Goal: Task Accomplishment & Management: Complete application form

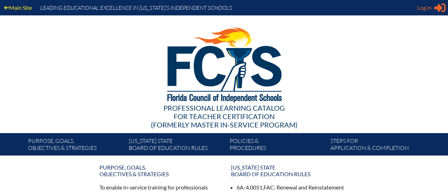
type input "[EMAIL_ADDRESS][DOMAIN_NAME]"
click at [422, 7] on span "Log in" at bounding box center [424, 7] width 14 height 8
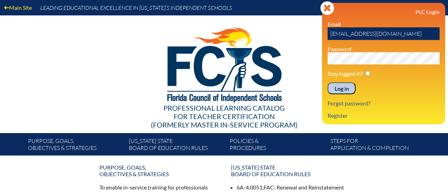
click at [335, 88] on input "Log in" at bounding box center [341, 88] width 28 height 12
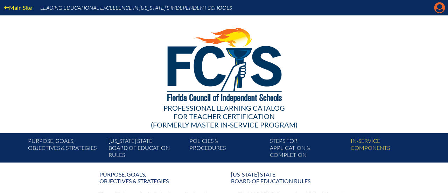
click at [442, 12] on icon at bounding box center [439, 7] width 11 height 11
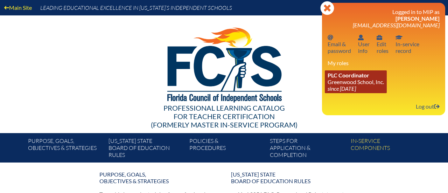
click at [348, 82] on link "PLC Coordinator Greenwood School, Inc. since 2023 Aug 21" at bounding box center [356, 81] width 62 height 23
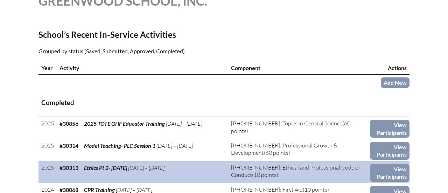
scroll to position [207, 0]
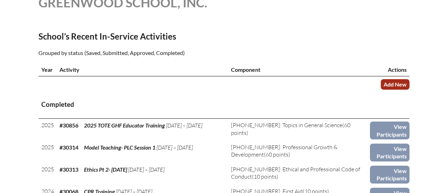
click at [395, 84] on link "Add New" at bounding box center [395, 84] width 29 height 10
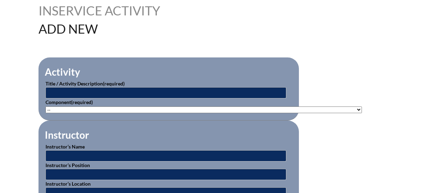
scroll to position [189, 0]
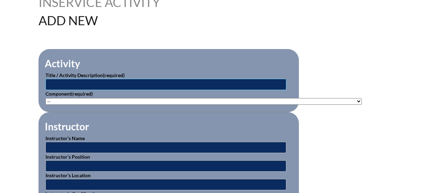
click at [178, 81] on input "text" at bounding box center [165, 84] width 241 height 11
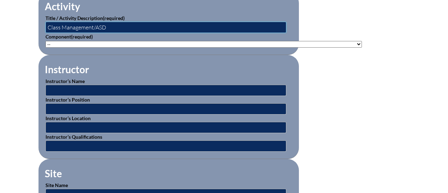
scroll to position [247, 0]
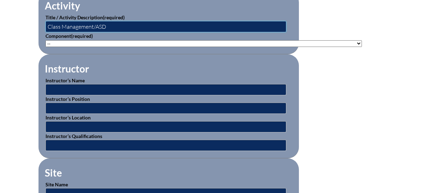
type input "Class Management/ASD"
click at [82, 42] on select"]"] "-- 1-000-001: Appropriate Art Activities 1-000-002: Concept and Art Process for…" at bounding box center [203, 43] width 316 height 7
select select"]"] "20429"
click at [45, 40] on select"]"] "-- 1-000-001: Appropriate Art Activities 1-000-002: Concept and Art Process for…" at bounding box center [203, 43] width 316 height 7
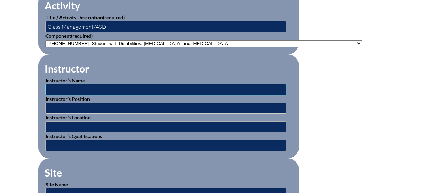
click at [94, 88] on input "text" at bounding box center [165, 89] width 241 height 11
click at [65, 158] on fieldset "Site Site Name Site Address" at bounding box center [168, 191] width 260 height 67
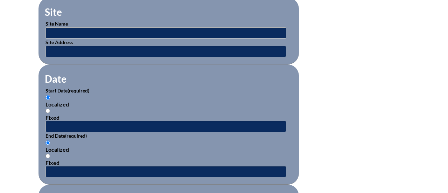
scroll to position [406, 0]
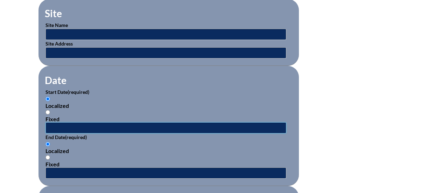
click at [62, 122] on input "text" at bounding box center [165, 127] width 241 height 11
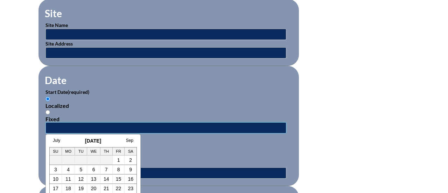
type input "5"
type input "8/8/25"
click at [107, 102] on div "Localized" at bounding box center [168, 105] width 246 height 7
click at [50, 101] on input "Localized" at bounding box center [47, 99] width 5 height 5
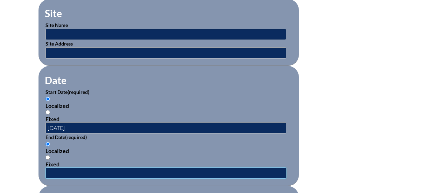
click at [71, 169] on input "text" at bounding box center [165, 172] width 241 height 11
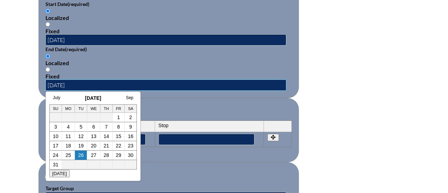
scroll to position [493, 0]
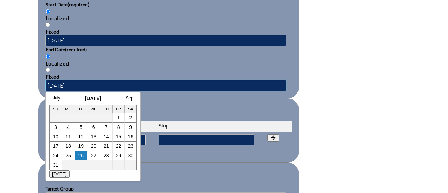
type input "8/8/25"
click at [152, 108] on fieldset "Periods Start Stop No rows created Add new row Start Stop Start Stop" at bounding box center [168, 130] width 260 height 64
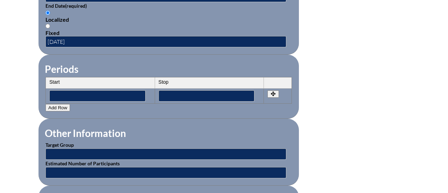
scroll to position [534, 0]
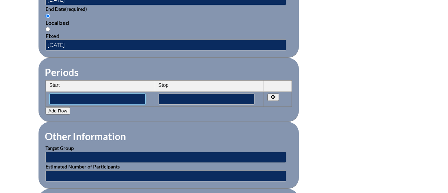
click at [111, 93] on input"] "text" at bounding box center [97, 98] width 96 height 11
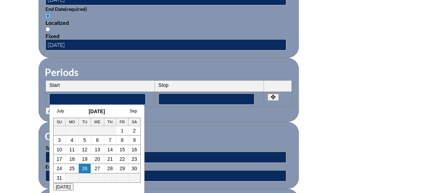
type input"] "8:30am"
click at [168, 94] on input"] "text" at bounding box center [206, 98] width 96 height 11
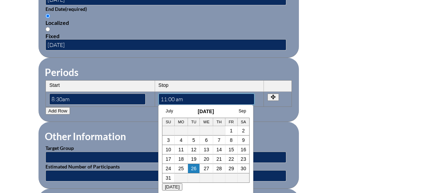
type input"] "11:00 am"
click at [277, 116] on fieldset "Periods Start Stop No rows created Add new row Start Stop Start 8:30am Stop 11:…" at bounding box center [168, 90] width 260 height 64
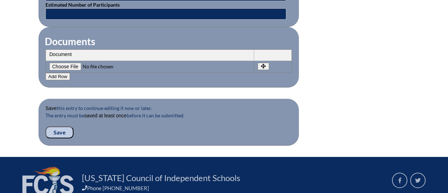
scroll to position [699, 0]
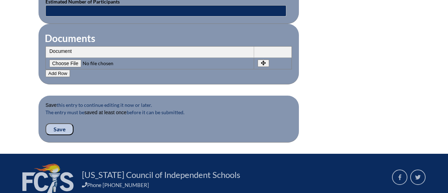
click at [63, 126] on input "Save" at bounding box center [59, 129] width 28 height 12
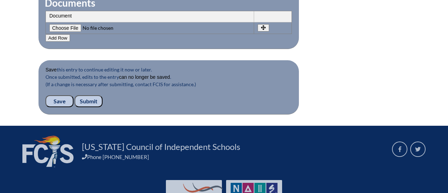
scroll to position [734, 0]
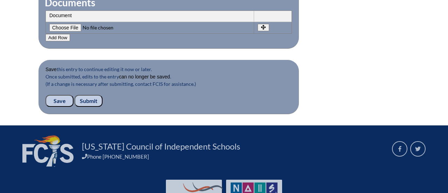
click at [59, 96] on input "Save" at bounding box center [59, 101] width 28 height 12
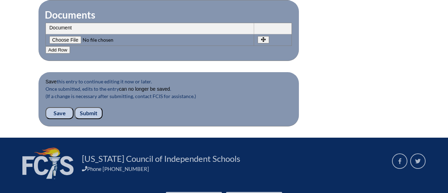
scroll to position [723, 0]
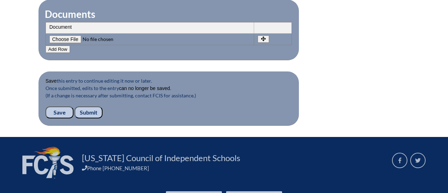
click at [89, 106] on input "Submit" at bounding box center [89, 112] width 28 height 12
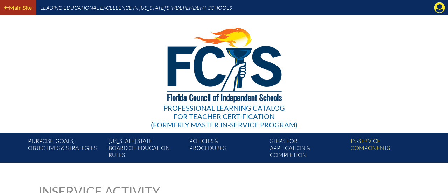
click at [17, 7] on link "Main Site" at bounding box center [17, 7] width 33 height 9
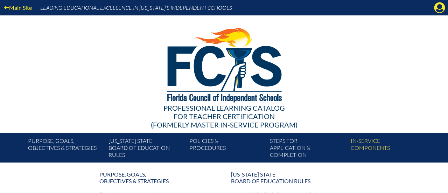
click at [442, 14] on div "Main Site Leading Educational Excellence in [US_STATE]’s Independent Schools" at bounding box center [224, 7] width 448 height 15
click at [438, 3] on icon at bounding box center [439, 7] width 11 height 11
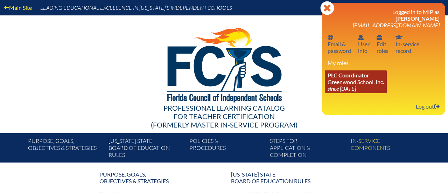
click at [359, 83] on link "PLC Coordinator Greenwood School, Inc. since 2023 Aug 21" at bounding box center [356, 81] width 62 height 23
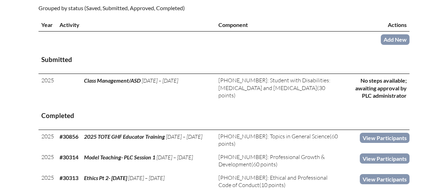
scroll to position [256, 0]
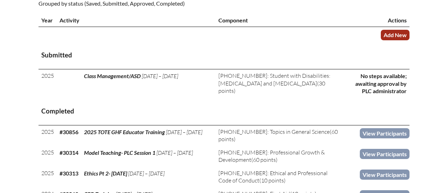
click at [390, 37] on link "Add New" at bounding box center [395, 35] width 29 height 10
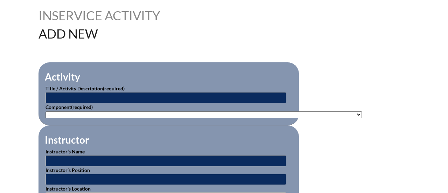
scroll to position [177, 0]
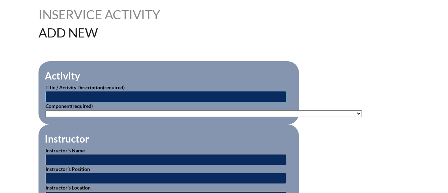
click at [193, 95] on input "text" at bounding box center [165, 96] width 241 height 11
type input "Aritsotle"
click at [160, 112] on select"]"] "-- 1-000-001: Appropriate Art Activities 1-000-002: Concept and Art Process for…" at bounding box center [203, 113] width 316 height 7
click at [45, 110] on select"]"] "-- 1-000-001: Appropriate Art Activities 1-000-002: Concept and Art Process for…" at bounding box center [203, 113] width 316 height 7
click at [91, 113] on select"]"] "-- 1-000-001: Appropriate Art Activities 1-000-002: Concept and Art Process for…" at bounding box center [203, 113] width 316 height 7
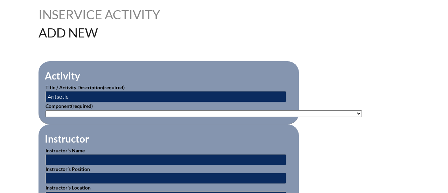
click at [45, 110] on select"]"] "-- 1-000-001: Appropriate Art Activities 1-000-002: Concept and Art Process for…" at bounding box center [203, 113] width 316 height 7
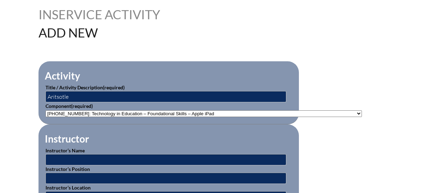
click at [96, 112] on select"]"] "-- 1-000-001: Appropriate Art Activities 1-000-002: Concept and Art Process for…" at bounding box center [203, 113] width 316 height 7
select select"]"] "214428"
click at [45, 110] on select"]"] "-- 1-000-001: Appropriate Art Activities 1-000-002: Concept and Art Process for…" at bounding box center [203, 113] width 316 height 7
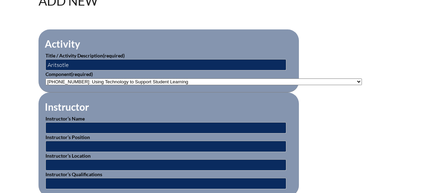
scroll to position [215, 0]
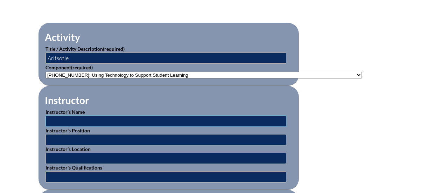
click at [98, 122] on input "text" at bounding box center [165, 120] width 241 height 11
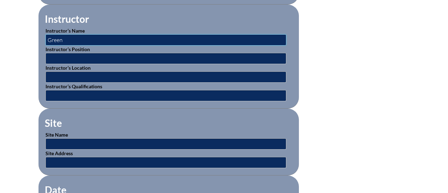
scroll to position [293, 0]
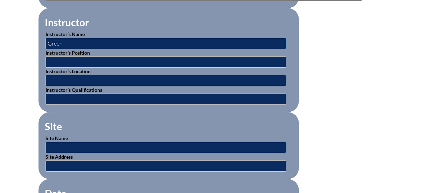
type input "Green"
click at [94, 57] on input "text" at bounding box center [165, 61] width 241 height 11
type input "IT"
click at [90, 112] on fieldset "Site Site Name Site Address" at bounding box center [168, 145] width 260 height 67
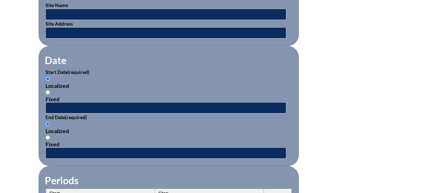
scroll to position [430, 0]
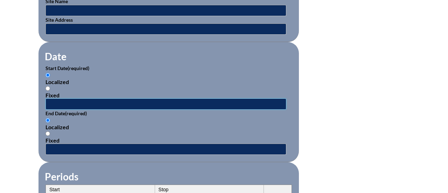
click at [87, 100] on input "text" at bounding box center [165, 103] width 241 height 11
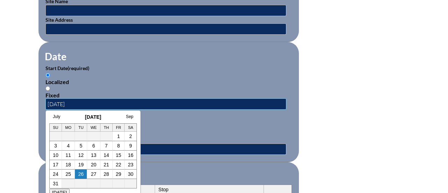
click at [153, 101] on input "8/5/25" at bounding box center [165, 103] width 241 height 11
type input "8/5/25"
click at [153, 143] on input "text" at bounding box center [165, 148] width 241 height 11
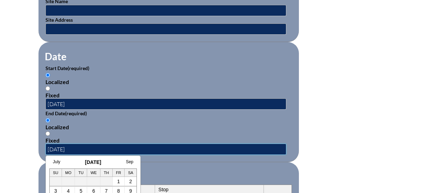
type input "8/5/25"
click at [190, 154] on fieldset "Date Start Date (required) Localized Fixed 8/5/25 End Date (required) Localized…" at bounding box center [168, 102] width 260 height 120
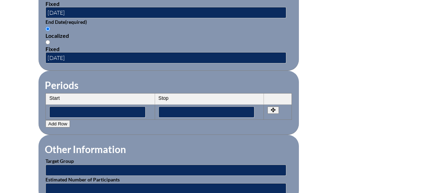
scroll to position [523, 0]
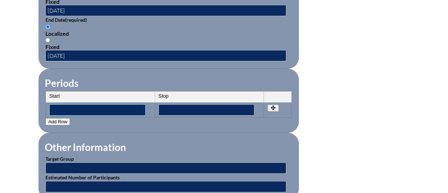
click at [98, 106] on input"] "text" at bounding box center [97, 109] width 96 height 11
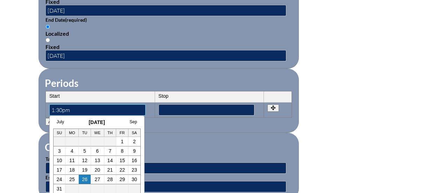
type input"] "1:30pm"
click at [170, 105] on input"] "text" at bounding box center [206, 109] width 96 height 11
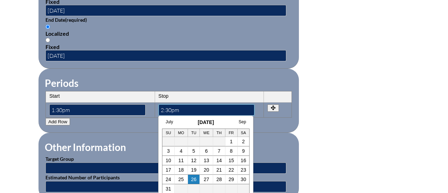
type input"] "2:30pm"
click at [285, 133] on fieldset "Other Information Target Group Estimated Number of Participants" at bounding box center [168, 166] width 260 height 67
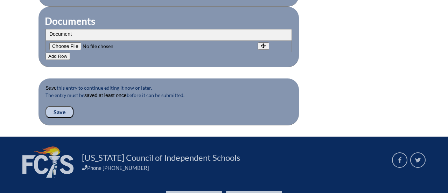
scroll to position [719, 0]
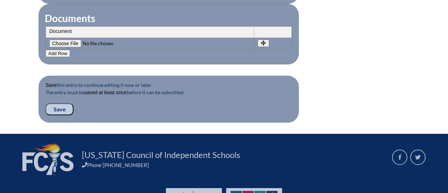
click at [56, 103] on input "Save" at bounding box center [59, 109] width 28 height 12
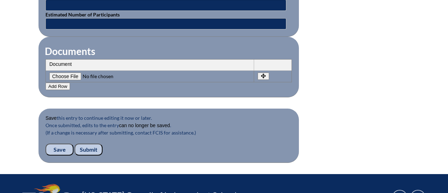
scroll to position [688, 0]
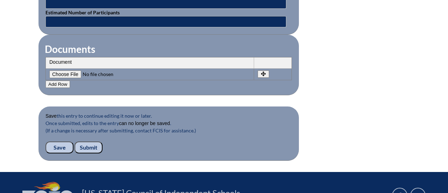
click at [93, 142] on input "Submit" at bounding box center [89, 147] width 28 height 12
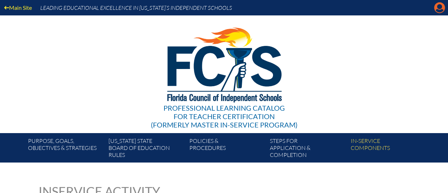
click at [441, 9] on icon at bounding box center [439, 7] width 11 height 11
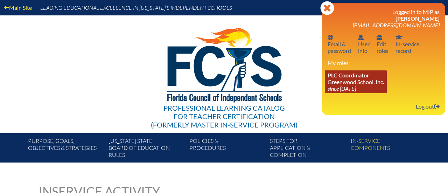
click at [358, 80] on link "PLC Coordinator Greenwood School, Inc. since 2023 Aug 21" at bounding box center [356, 81] width 62 height 23
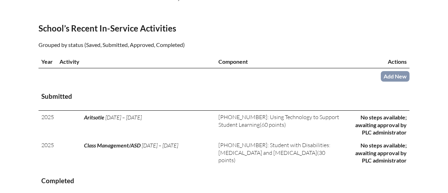
scroll to position [214, 0]
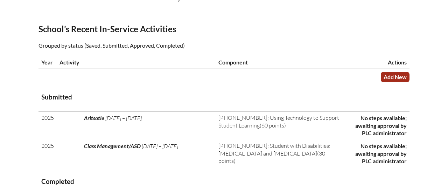
click at [396, 78] on link "Add New" at bounding box center [395, 77] width 29 height 10
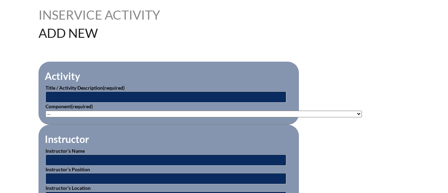
scroll to position [183, 0]
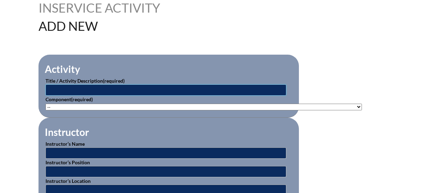
click at [181, 85] on input "text" at bounding box center [165, 89] width 241 height 11
type input "Technology"
click at [160, 107] on select"]"] "-- 1-000-001: Appropriate Art Activities 1-000-002: Concept and Art Process for…" at bounding box center [203, 107] width 316 height 7
select select"]"] "20446"
click at [45, 104] on select"]"] "-- 1-000-001: Appropriate Art Activities 1-000-002: Concept and Art Process for…" at bounding box center [203, 107] width 316 height 7
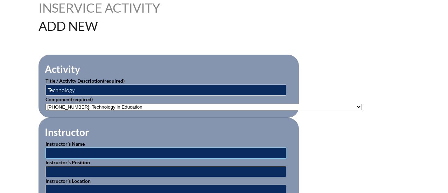
click at [86, 150] on input "text" at bounding box center [165, 152] width 241 height 11
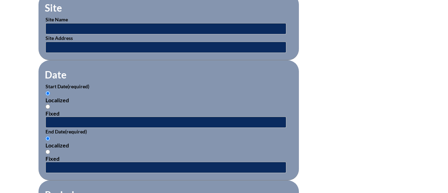
scroll to position [414, 0]
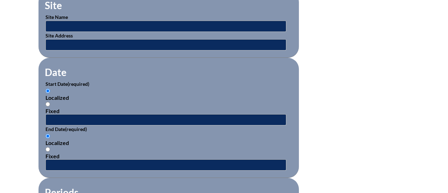
click at [139, 125] on p "End Date (required)" at bounding box center [168, 128] width 246 height 7
click at [139, 119] on input "text" at bounding box center [165, 119] width 241 height 11
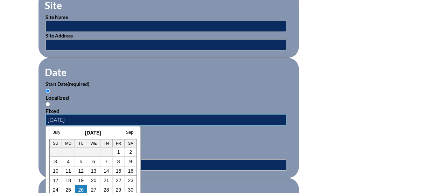
type input "8/6/25"
click at [174, 162] on input "text" at bounding box center [165, 164] width 241 height 11
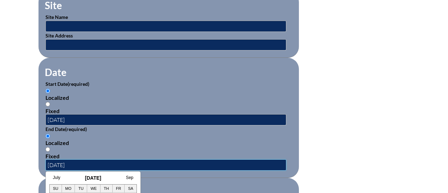
type input "8/6/25"
click at [197, 145] on div "Localized Fixed" at bounding box center [168, 146] width 246 height 27
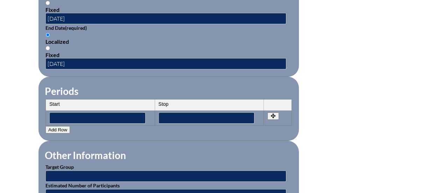
scroll to position [516, 0]
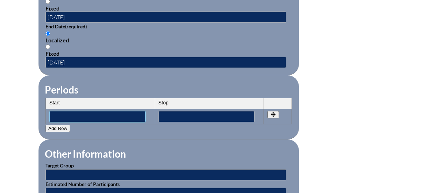
click at [135, 112] on input"] "text" at bounding box center [97, 116] width 96 height 11
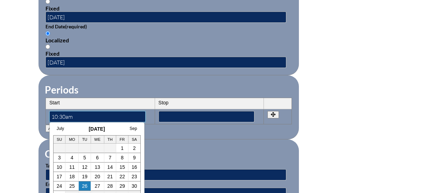
type input"] "10:30am"
click at [176, 114] on input"] "text" at bounding box center [206, 116] width 96 height 11
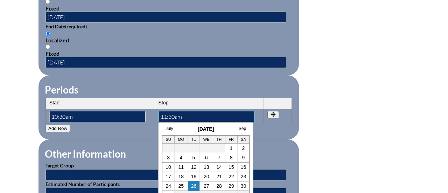
type input"] "11:30am"
click at [276, 124] on div "Add Row" at bounding box center [168, 128] width 246 height 8
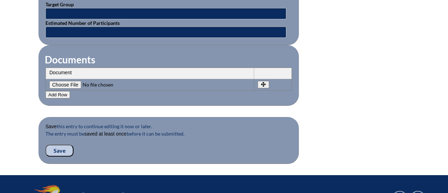
scroll to position [678, 0]
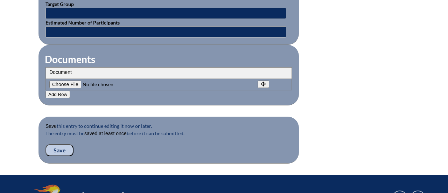
click at [59, 145] on input "Save" at bounding box center [59, 150] width 28 height 12
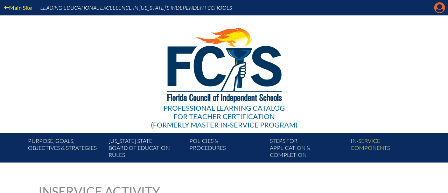
click at [438, 10] on icon "Manage account" at bounding box center [439, 7] width 11 height 11
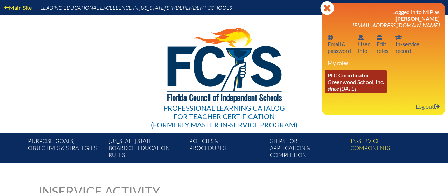
click at [342, 90] on icon "since [DATE]" at bounding box center [341, 88] width 28 height 7
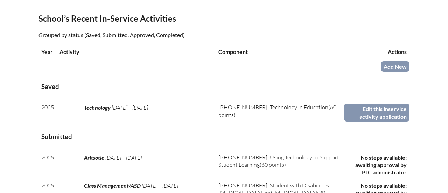
scroll to position [227, 0]
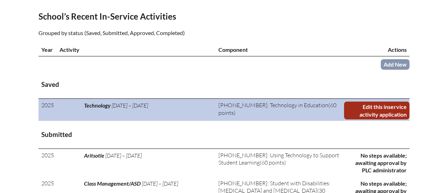
click at [394, 108] on link "Edit this inservice activity application" at bounding box center [376, 110] width 65 height 18
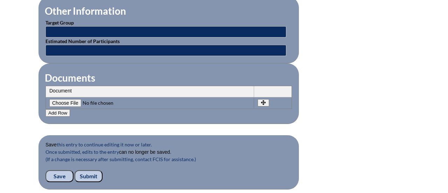
scroll to position [762, 0]
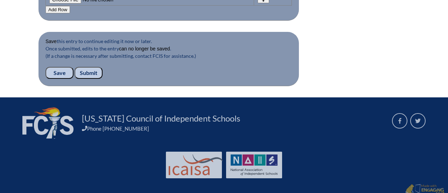
click at [92, 67] on input "Submit" at bounding box center [89, 73] width 28 height 12
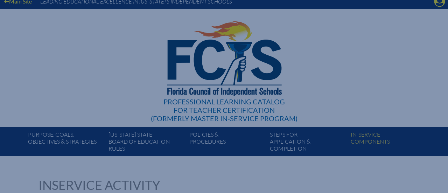
scroll to position [0, 0]
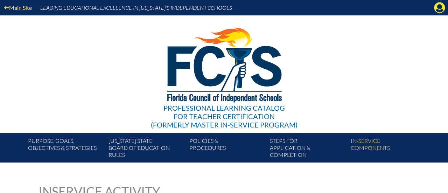
click at [438, 10] on icon "Manage account" at bounding box center [439, 7] width 11 height 11
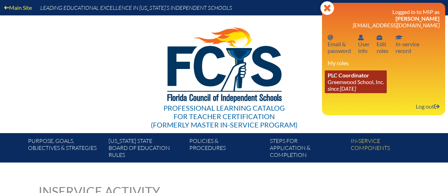
click at [365, 80] on link "PLC Coordinator Greenwood School, Inc. since [DATE]" at bounding box center [356, 81] width 62 height 23
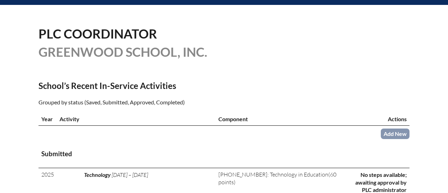
scroll to position [157, 0]
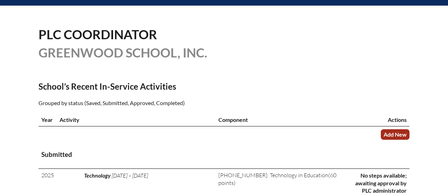
click at [396, 135] on link "Add New" at bounding box center [395, 134] width 29 height 10
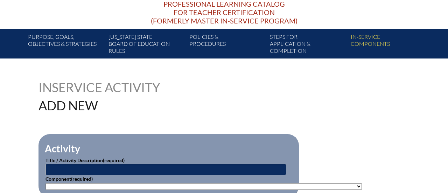
scroll to position [102, 0]
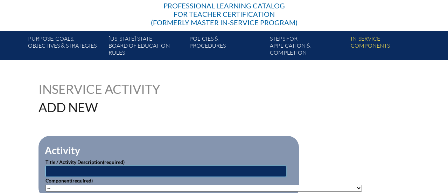
click at [148, 168] on input "text" at bounding box center [165, 170] width 241 height 11
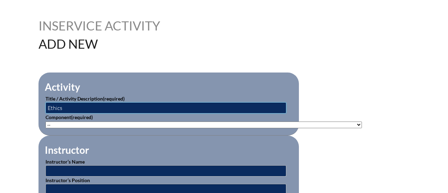
scroll to position [168, 0]
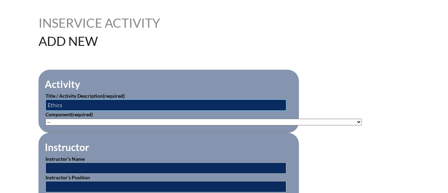
type input "Ethics"
click at [104, 121] on select"]"] "-- [PHONE_NUMBER]: Appropriate Art Activities [PHONE_NUMBER]: Concept and Art P…" at bounding box center [203, 122] width 316 height 7
select select"]"] "58937"
click at [45, 119] on select"]"] "-- [PHONE_NUMBER]: Appropriate Art Activities [PHONE_NUMBER]: Concept and Art P…" at bounding box center [203, 122] width 316 height 7
click at [130, 168] on input "text" at bounding box center [165, 167] width 241 height 11
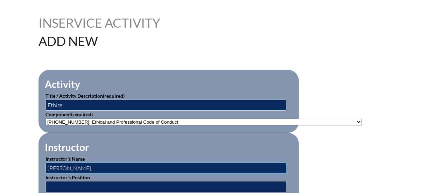
type input "[PERSON_NAME]"
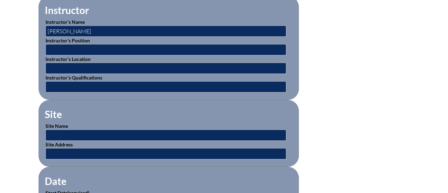
scroll to position [307, 0]
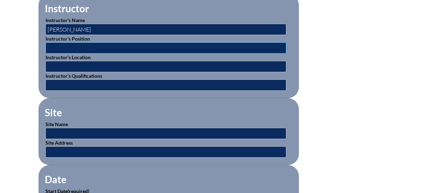
click at [158, 45] on input "text" at bounding box center [165, 47] width 241 height 11
type input "HOS"
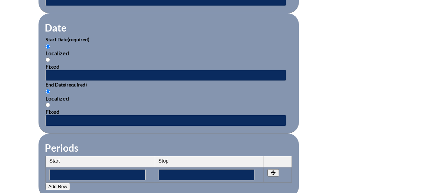
scroll to position [460, 0]
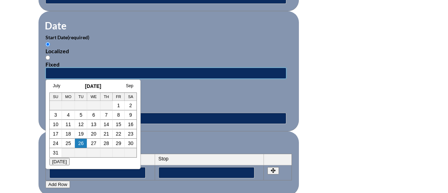
click at [213, 71] on input "text" at bounding box center [165, 73] width 241 height 11
type input "8/1/25"
click at [241, 116] on input "text" at bounding box center [165, 118] width 241 height 11
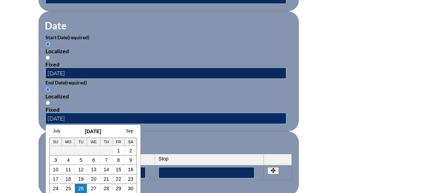
type input "8/1/25"
click at [238, 133] on fieldset "Periods Start Stop No rows created Add new row Start Stop Start Stop" at bounding box center [168, 163] width 260 height 64
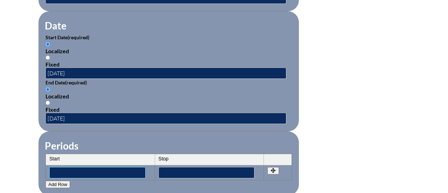
click at [129, 168] on input"] "text" at bounding box center [97, 172] width 96 height 11
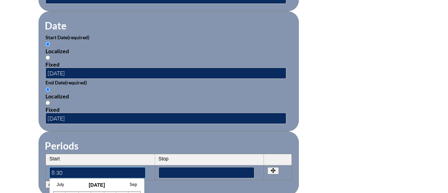
type input"] "8:30am"
click at [174, 167] on input"] "text" at bounding box center [206, 172] width 96 height 11
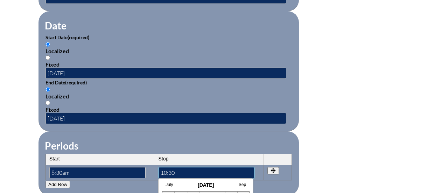
type input"] "10:30am"
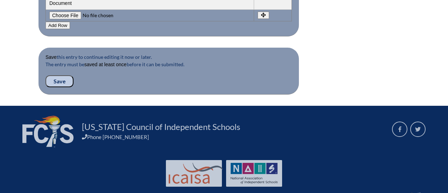
scroll to position [754, 0]
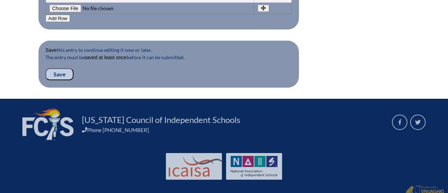
click at [65, 68] on input "Save" at bounding box center [59, 74] width 28 height 12
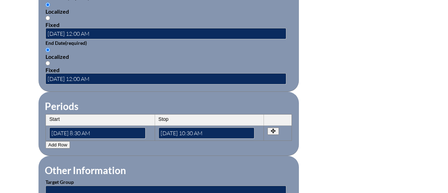
scroll to position [762, 0]
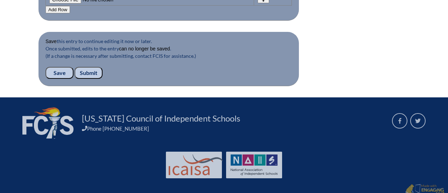
click at [89, 68] on input "Submit" at bounding box center [89, 73] width 28 height 12
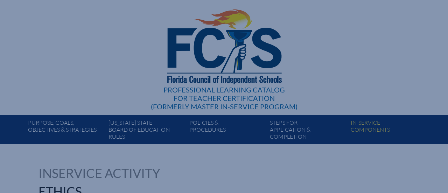
scroll to position [0, 0]
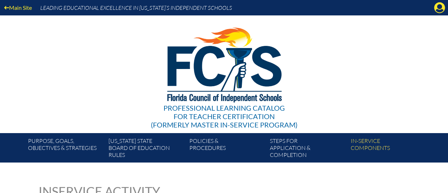
click at [437, 10] on icon "Manage account" at bounding box center [439, 7] width 11 height 11
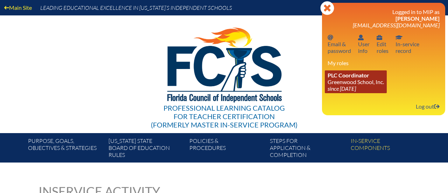
click at [371, 91] on link "PLC Coordinator Greenwood School, Inc. since 2023 Aug 21" at bounding box center [356, 81] width 62 height 23
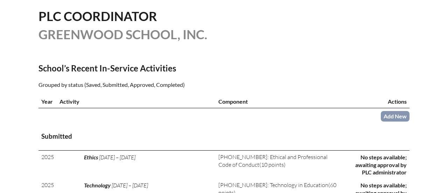
scroll to position [176, 0]
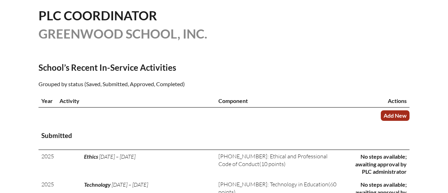
click at [397, 118] on link "Add New" at bounding box center [395, 115] width 29 height 10
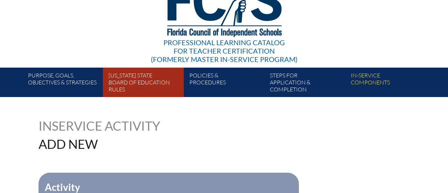
scroll to position [97, 0]
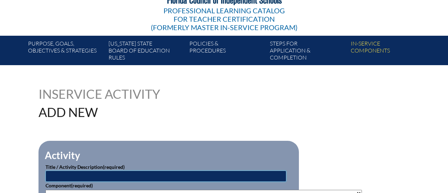
click at [164, 176] on input "text" at bounding box center [165, 175] width 241 height 11
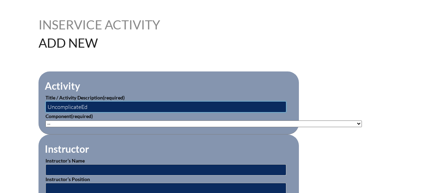
scroll to position [164, 0]
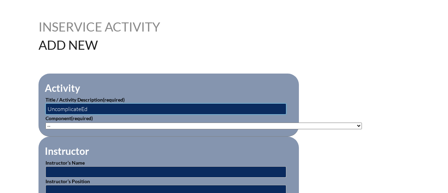
type input "UncomplicateEd"
click at [83, 125] on select"]"] "-- 1-000-001: Appropriate Art Activities 1-000-002: Concept and Art Process for…" at bounding box center [203, 125] width 316 height 7
select select"]"] "20393"
click at [45, 122] on select"]"] "-- 1-000-001: Appropriate Art Activities 1-000-002: Concept and Art Process for…" at bounding box center [203, 125] width 316 height 7
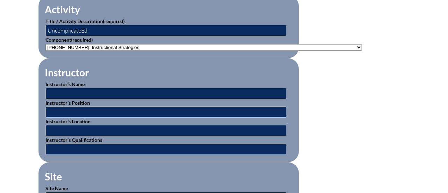
scroll to position [243, 0]
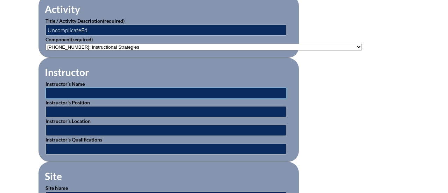
click at [80, 94] on input "text" at bounding box center [165, 92] width 241 height 11
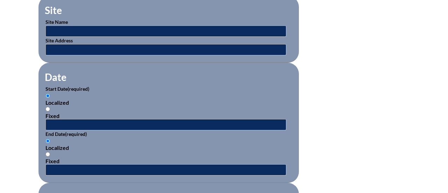
scroll to position [407, 0]
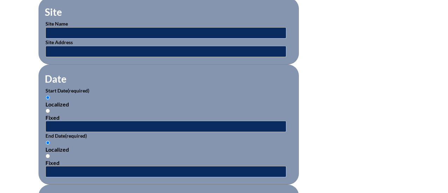
type input "Ebonique"
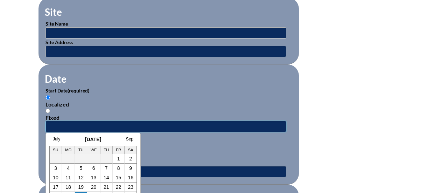
click at [81, 125] on input "text" at bounding box center [165, 126] width 241 height 11
type input "8/11/25"
click at [159, 171] on input "text" at bounding box center [165, 171] width 241 height 11
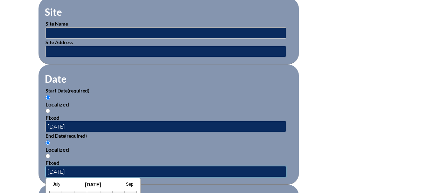
type input "8/11/25"
click at [195, 140] on div "Localized Fixed" at bounding box center [168, 152] width 246 height 27
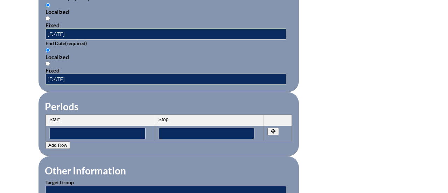
scroll to position [501, 0]
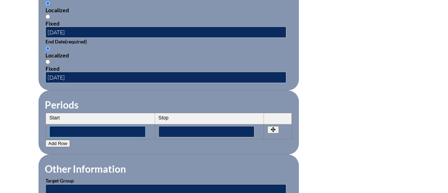
click at [139, 128] on input"] "text" at bounding box center [97, 131] width 96 height 11
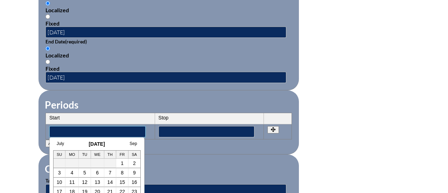
type input"] "9"
type input"] "8:30am"
click at [192, 131] on input"] "text" at bounding box center [206, 131] width 96 height 11
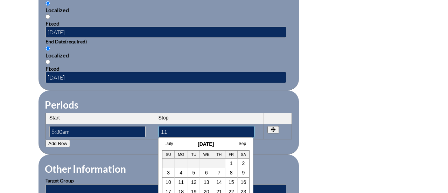
type input"] "11:30am"
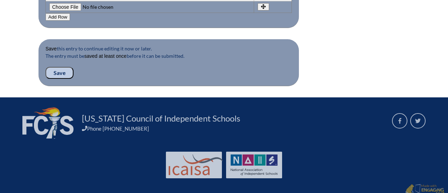
click at [61, 67] on input "Save" at bounding box center [59, 73] width 28 height 12
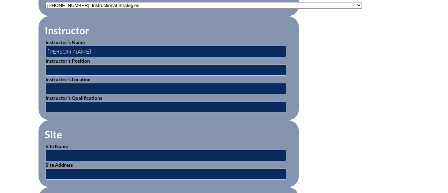
scroll to position [762, 0]
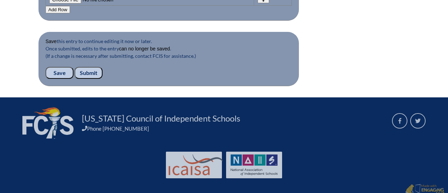
click at [88, 69] on input "Submit" at bounding box center [89, 73] width 28 height 12
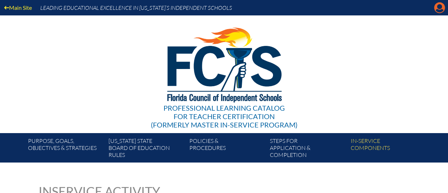
click at [437, 9] on icon "Manage account" at bounding box center [439, 7] width 11 height 11
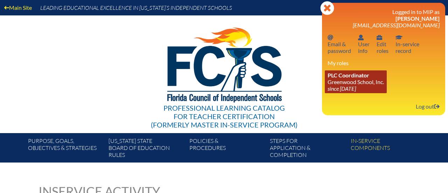
click at [353, 84] on link "PLC Coordinator Greenwood School, Inc. since 2023 Aug 21" at bounding box center [356, 81] width 62 height 23
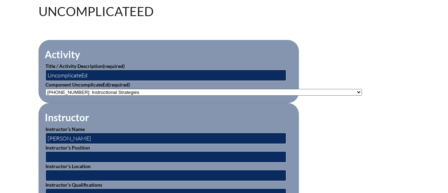
scroll to position [199, 0]
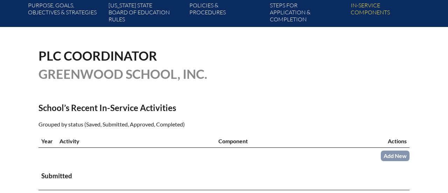
scroll to position [136, 0]
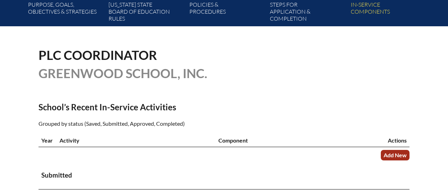
click at [402, 156] on link "Add New" at bounding box center [395, 155] width 29 height 10
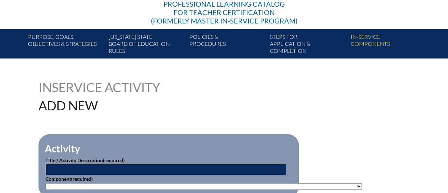
scroll to position [141, 0]
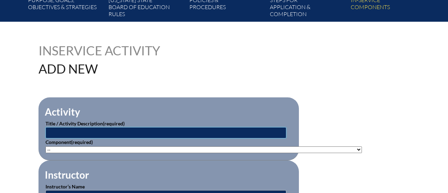
click at [221, 131] on input "text" at bounding box center [165, 132] width 241 height 11
type input "House Systems"
click at [201, 149] on select"]"] "-- 1-000-001: Appropriate Art Activities 1-000-002: Concept and Art Process for…" at bounding box center [203, 149] width 316 height 7
select select"]"] "20470"
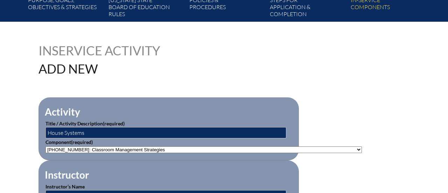
click at [45, 146] on select"]"] "-- 1-000-001: Appropriate Art Activities 1-000-002: Concept and Art Process for…" at bounding box center [203, 149] width 316 height 7
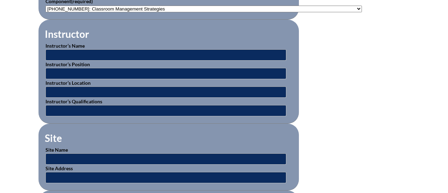
scroll to position [281, 0]
click at [136, 54] on input "text" at bounding box center [165, 54] width 241 height 11
type input "Furguiele"
click at [183, 22] on fieldset "Instructor Instructor’s Name Furguiele Instructor’s Position Instructor’s Locat…" at bounding box center [168, 72] width 260 height 104
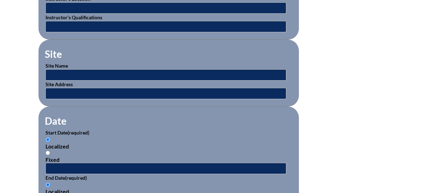
scroll to position [365, 0]
click at [100, 163] on input "text" at bounding box center [165, 168] width 241 height 11
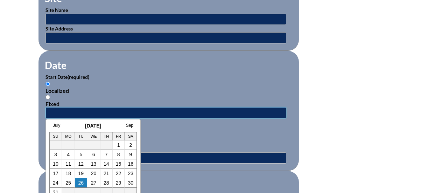
scroll to position [419, 0]
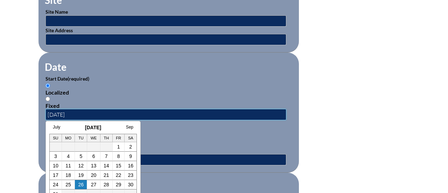
type input "8/4/25"
click at [157, 157] on input "text" at bounding box center [165, 159] width 241 height 11
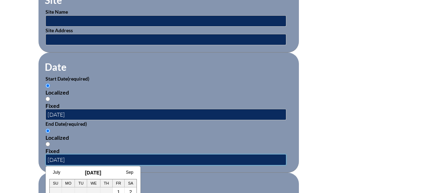
type input "8/4/25"
click at [182, 139] on div "Localized Fixed" at bounding box center [168, 140] width 246 height 27
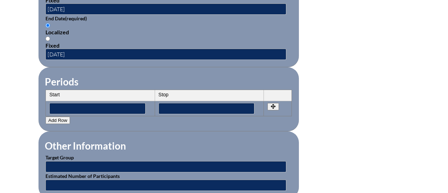
scroll to position [525, 0]
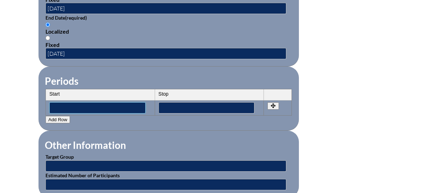
click at [113, 103] on input"] "text" at bounding box center [97, 107] width 96 height 11
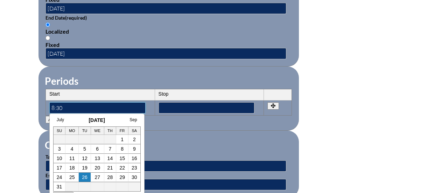
type input"] "8:30am"
click at [206, 103] on input"] "text" at bounding box center [206, 107] width 96 height 11
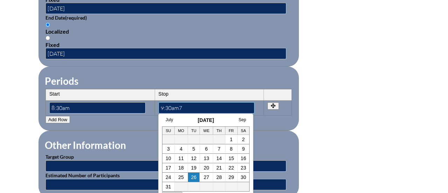
type input"] "9:30am"
click at [377, 96] on form "Activity Title / Activity Description (required) House Systems Component (requi…" at bounding box center [223, 14] width 371 height 603
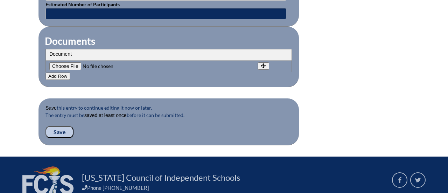
scroll to position [721, 0]
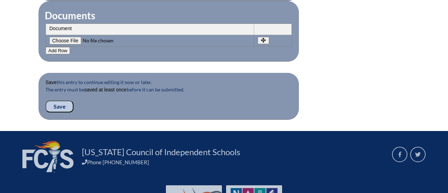
click at [62, 100] on input "Save" at bounding box center [59, 106] width 28 height 12
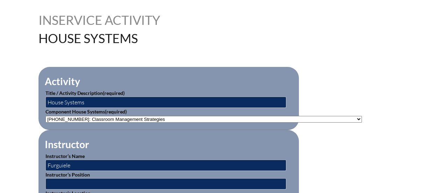
scroll to position [762, 0]
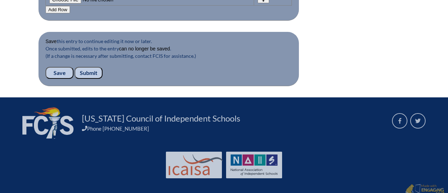
click at [87, 68] on input "Submit" at bounding box center [89, 73] width 28 height 12
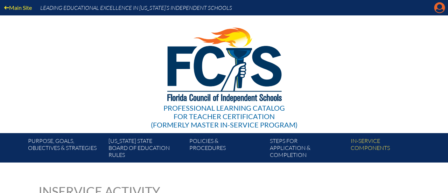
click at [437, 11] on icon "Manage account" at bounding box center [439, 7] width 11 height 11
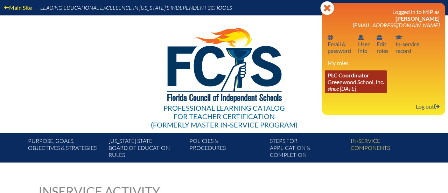
click at [360, 82] on link "PLC Coordinator Greenwood School, Inc. since [DATE]" at bounding box center [356, 81] width 62 height 23
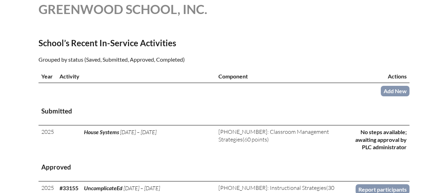
scroll to position [200, 0]
click at [395, 92] on link "Add New" at bounding box center [395, 91] width 29 height 10
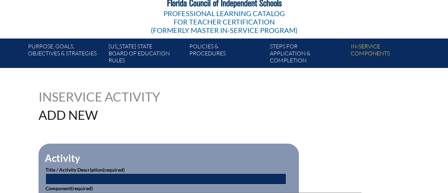
scroll to position [96, 0]
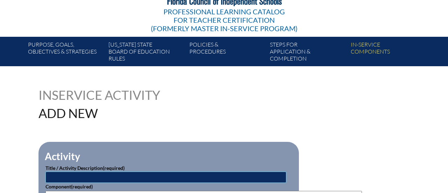
click at [184, 174] on input "text" at bounding box center [165, 176] width 241 height 11
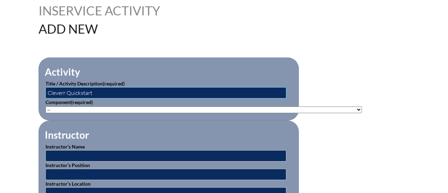
scroll to position [185, 0]
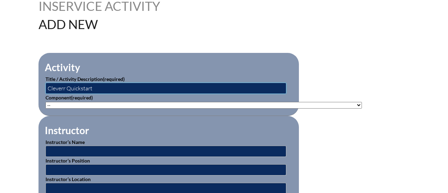
click at [64, 87] on input "Cleverr Quickstart" at bounding box center [165, 88] width 241 height 11
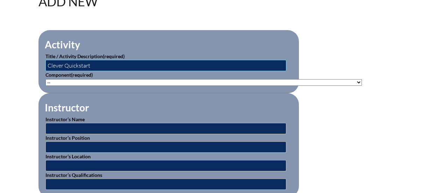
scroll to position [189, 0]
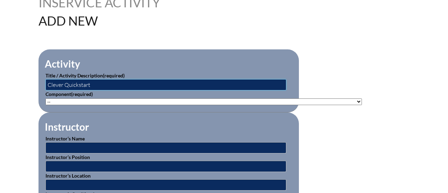
type input "Clever Quickstart"
click at [63, 98] on select"]"] "-- 1-000-001: Appropriate Art Activities 1-000-002: Concept and Art Process for…" at bounding box center [203, 101] width 316 height 7
select select"]"] "118551"
click at [45, 98] on select"]"] "-- 1-000-001: Appropriate Art Activities 1-000-002: Concept and Art Process for…" at bounding box center [203, 101] width 316 height 7
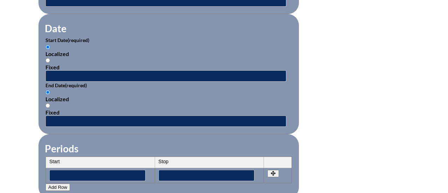
scroll to position [458, 0]
click at [61, 71] on input "text" at bounding box center [165, 75] width 241 height 11
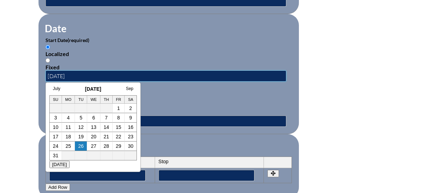
type input "8/6/25"
click at [152, 117] on input "text" at bounding box center [165, 120] width 241 height 11
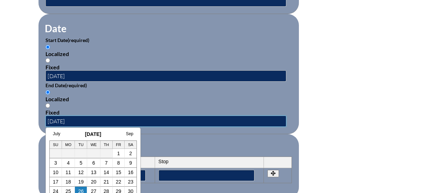
type input "8/6/25"
click at [153, 135] on fieldset "Periods Start Stop No rows created Add new row Start Stop Start Stop" at bounding box center [168, 166] width 260 height 64
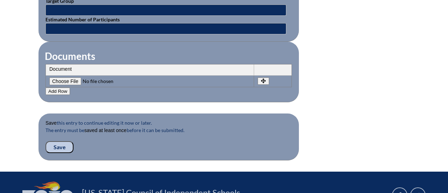
scroll to position [682, 0]
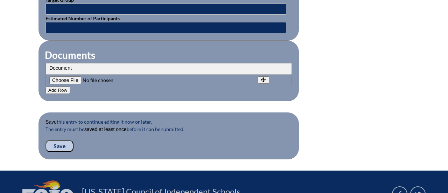
click at [62, 140] on input "Save" at bounding box center [59, 146] width 28 height 12
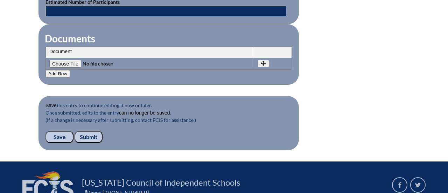
scroll to position [702, 0]
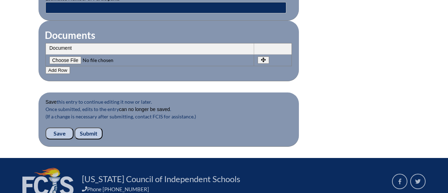
click at [92, 135] on fieldset "Save this entry to continue editing it now or later. Once submitted, edits to t…" at bounding box center [168, 119] width 260 height 54
click at [90, 131] on input "Submit" at bounding box center [89, 133] width 28 height 12
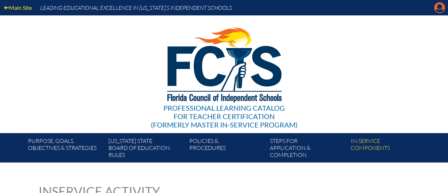
click at [437, 8] on icon at bounding box center [439, 7] width 11 height 11
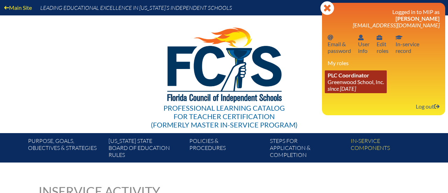
click at [345, 91] on icon "since [DATE]" at bounding box center [341, 88] width 28 height 7
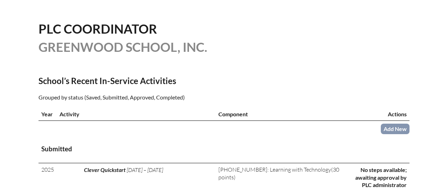
scroll to position [170, 0]
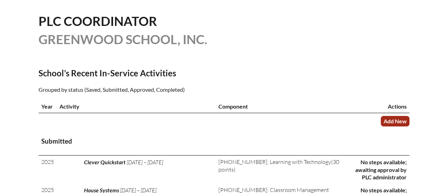
click at [399, 120] on link "Add New" at bounding box center [395, 121] width 29 height 10
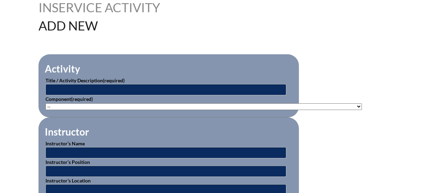
scroll to position [192, 0]
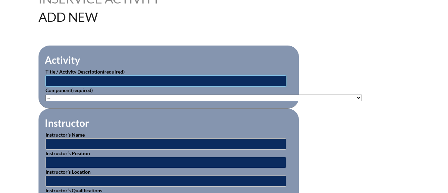
click at [112, 78] on input "text" at bounding box center [165, 80] width 241 height 11
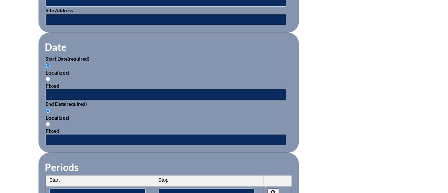
scroll to position [442, 0]
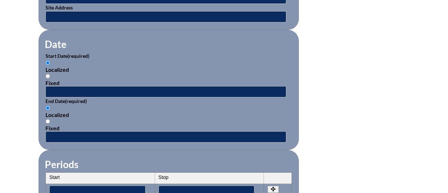
type input "[PERSON_NAME] Conservation Education & [PERSON_NAME][GEOGRAPHIC_DATA] Training"
click at [112, 87] on input "text" at bounding box center [165, 91] width 241 height 11
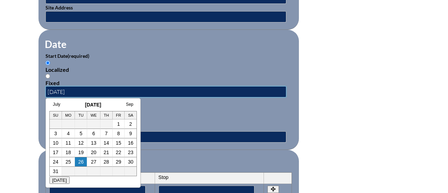
type input "[DATE]"
click at [158, 135] on input "text" at bounding box center [165, 136] width 241 height 11
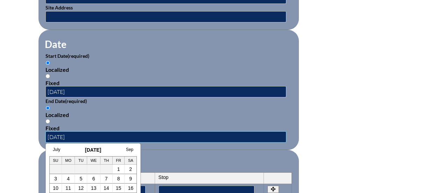
type input "[DATE]"
click at [193, 155] on fieldset "Periods Start Stop No rows created Add new row Start Stop Start Stop" at bounding box center [168, 182] width 260 height 64
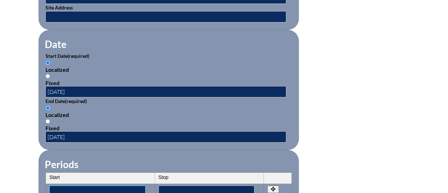
click at [129, 190] on input"] "text" at bounding box center [97, 190] width 96 height 11
type input"] "8:00"
click at [183, 188] on input"] "text" at bounding box center [206, 190] width 96 height 11
type input"] "3:30"
click at [343, 151] on form "Activity Title / Activity Description (required) Guy Harvey Conservation Educat…" at bounding box center [223, 97] width 371 height 603
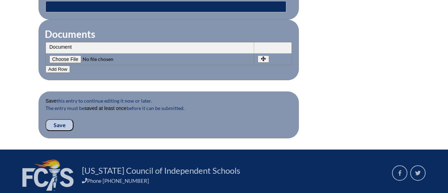
scroll to position [704, 0]
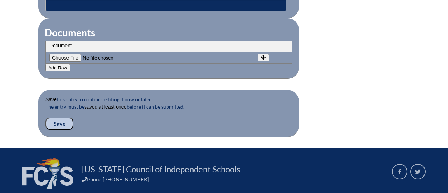
click at [59, 118] on input "Save" at bounding box center [59, 124] width 28 height 12
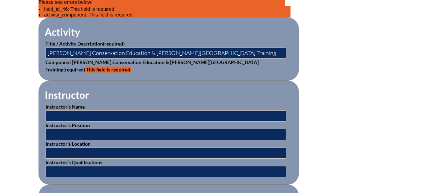
scroll to position [241, 0]
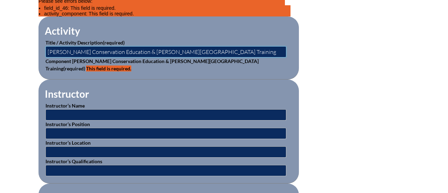
click at [213, 48] on input "[PERSON_NAME] Conservation Education & [PERSON_NAME][GEOGRAPHIC_DATA] Training" at bounding box center [165, 51] width 241 height 11
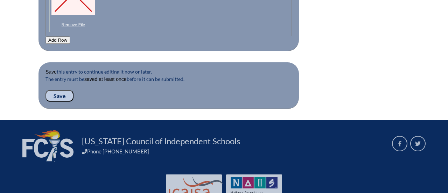
scroll to position [824, 0]
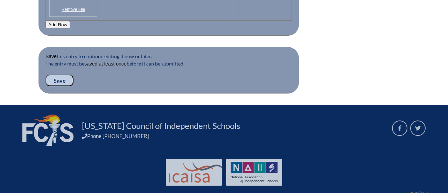
click at [62, 75] on input "Save" at bounding box center [59, 81] width 28 height 12
click at [61, 75] on input "Save" at bounding box center [59, 81] width 28 height 12
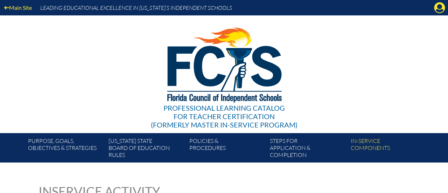
scroll to position [100, 0]
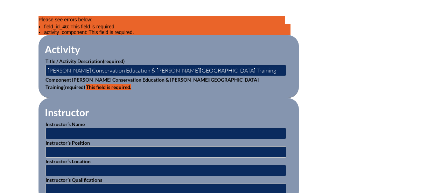
scroll to position [221, 0]
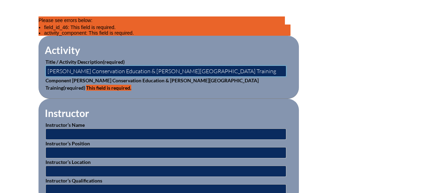
click at [103, 71] on input "[PERSON_NAME] Conservation Education & [PERSON_NAME][GEOGRAPHIC_DATA] Training" at bounding box center [165, 70] width 241 height 11
click at [139, 70] on input "[PERSON_NAME] Conservation Education & [PERSON_NAME][GEOGRAPHIC_DATA] Training" at bounding box center [165, 70] width 241 height 11
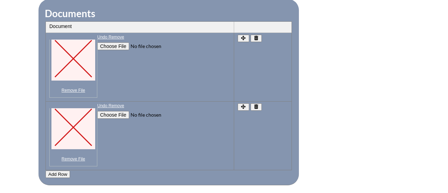
scroll to position [757, 0]
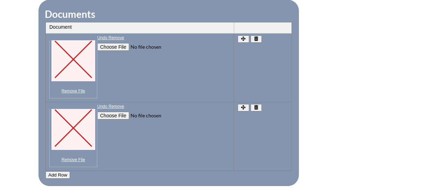
type input "[PERSON_NAME] Conservation Education and [PERSON_NAME][GEOGRAPHIC_DATA] Training"
click at [259, 105] on icon "button" at bounding box center [256, 107] width 6 height 5
click at [257, 36] on icon "button" at bounding box center [256, 38] width 4 height 5
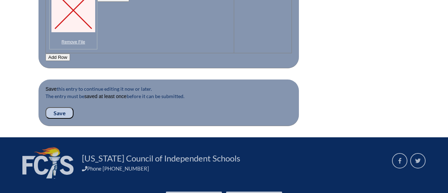
scroll to position [875, 0]
click at [58, 107] on input "Save" at bounding box center [59, 113] width 28 height 12
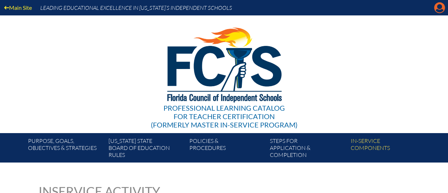
click at [440, 12] on icon "Manage account" at bounding box center [439, 7] width 11 height 11
click at [438, 6] on icon "Manage account" at bounding box center [439, 7] width 11 height 11
click at [437, 6] on icon "Manage account" at bounding box center [439, 7] width 11 height 11
click at [437, 10] on icon "Manage account" at bounding box center [439, 7] width 11 height 11
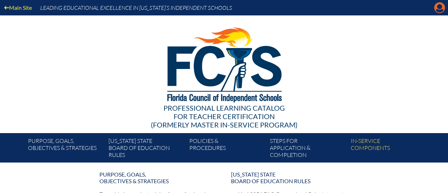
click at [437, 11] on icon "Manage account" at bounding box center [439, 7] width 11 height 11
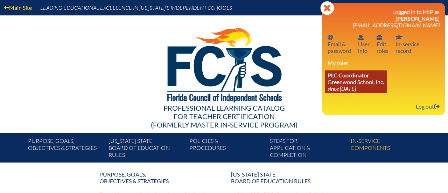
click at [368, 82] on link "PLC Coordinator Greenwood School, Inc. since [DATE]" at bounding box center [356, 81] width 62 height 23
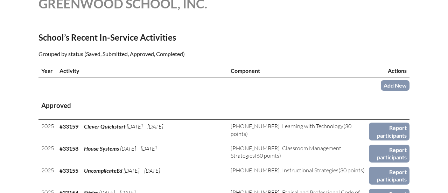
scroll to position [205, 0]
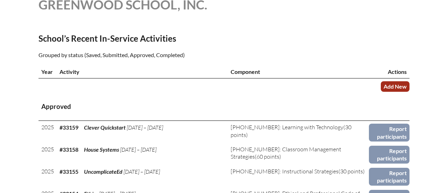
click at [386, 88] on link "Add New" at bounding box center [395, 86] width 29 height 10
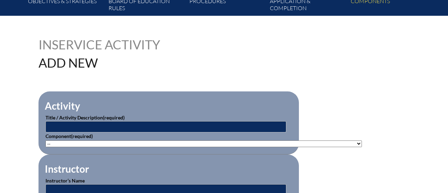
scroll to position [147, 0]
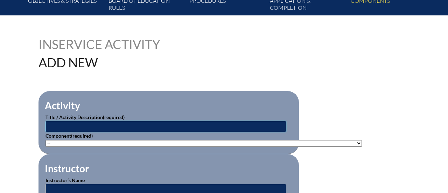
click at [234, 127] on input "text" at bounding box center [165, 126] width 241 height 11
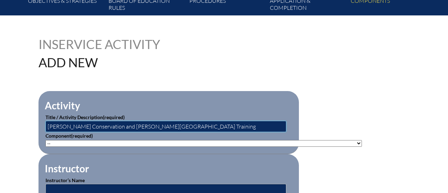
type input "[PERSON_NAME] Conservation and [PERSON_NAME][GEOGRAPHIC_DATA] Training"
click at [223, 141] on select"]"] "-- 1-000-001: Appropriate Art Activities 1-000-002: Concept and Art Process for…" at bounding box center [203, 143] width 316 height 7
select select"]"] "58704"
click at [45, 140] on select"]"] "-- 1-000-001: Appropriate Art Activities 1-000-002: Concept and Art Process for…" at bounding box center [203, 143] width 316 height 7
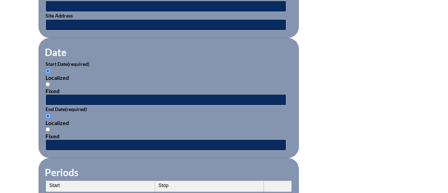
scroll to position [435, 0]
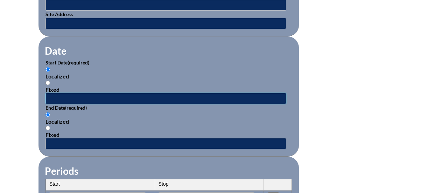
click at [78, 93] on input "text" at bounding box center [165, 98] width 241 height 11
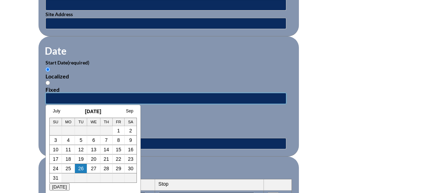
type input "8/22/25"
click at [157, 138] on input "text" at bounding box center [165, 143] width 241 height 11
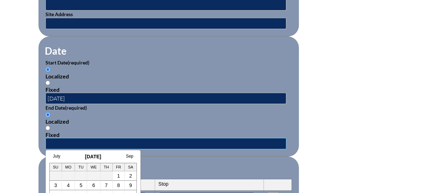
type input "8/23/25"
click at [188, 165] on fieldset "Periods Start Stop No rows created Add new row Start Stop Start Stop" at bounding box center [168, 188] width 260 height 64
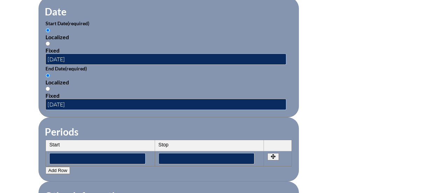
scroll to position [474, 0]
click at [128, 154] on input"] "text" at bounding box center [97, 158] width 96 height 11
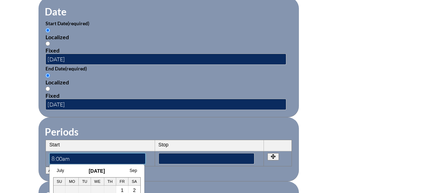
type input"] "8:00am"
click at [221, 153] on input"] "text" at bounding box center [206, 158] width 96 height 11
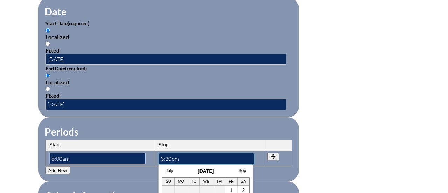
type input"] "3:30pm"
click at [309, 132] on form "Activity Title / Activity Description (required) Guy Harvey Conservation and Bu…" at bounding box center [223, 64] width 371 height 603
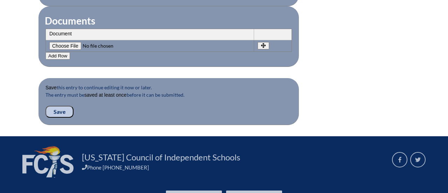
scroll to position [755, 0]
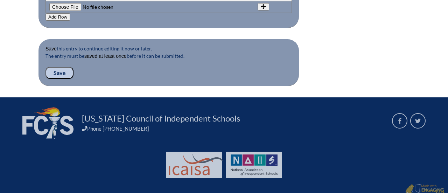
click at [60, 67] on input "Save" at bounding box center [59, 73] width 28 height 12
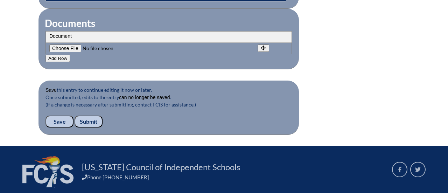
scroll to position [744, 0]
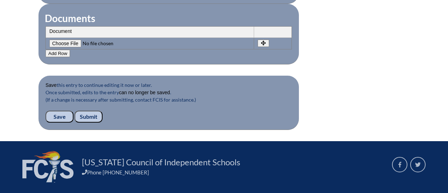
click at [85, 104] on fieldset "Save this entry to continue editing it now or later. Once submitted, edits to t…" at bounding box center [168, 103] width 260 height 54
click at [91, 111] on input "Submit" at bounding box center [89, 117] width 28 height 12
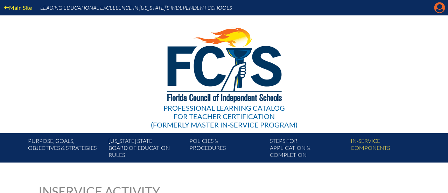
click at [438, 7] on icon "Manage account" at bounding box center [439, 7] width 11 height 11
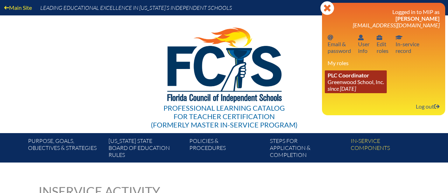
click at [354, 81] on link "PLC Coordinator Greenwood School, Inc. since [DATE]" at bounding box center [356, 81] width 62 height 23
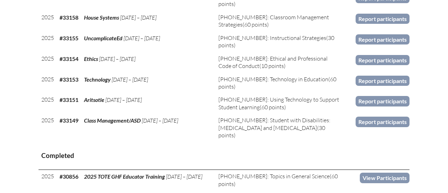
scroll to position [390, 0]
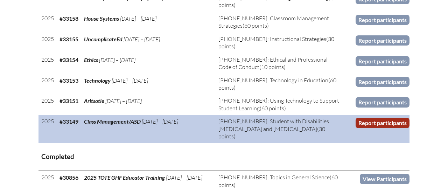
click at [370, 118] on link "Report participants" at bounding box center [382, 123] width 54 height 10
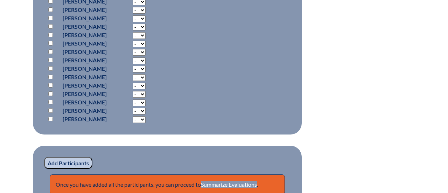
scroll to position [434, 0]
click at [72, 157] on input "Add Participants" at bounding box center [68, 163] width 48 height 12
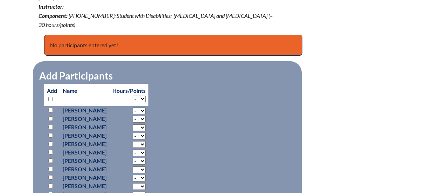
scroll to position [267, 0]
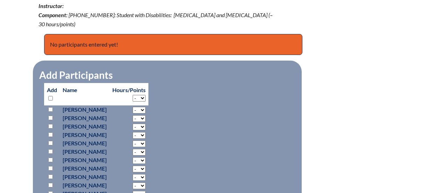
click at [50, 96] on input "checkbox" at bounding box center [50, 98] width 5 height 5
checkbox input "true"
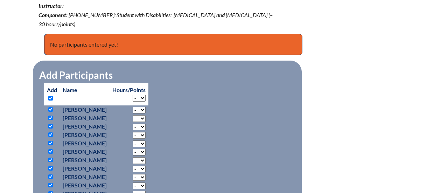
checkbox input "true"
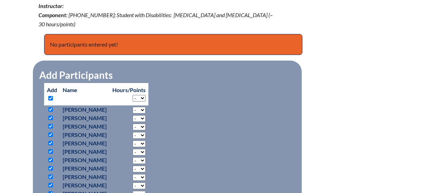
checkbox input "true"
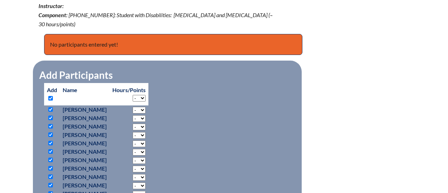
checkbox input "true"
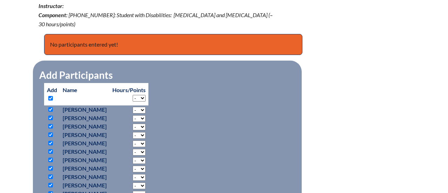
checkbox input "true"
click at [64, 88] on th "Name" at bounding box center [85, 94] width 50 height 22
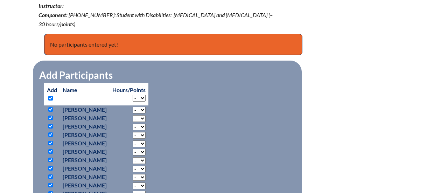
click at [79, 87] on th "Name" at bounding box center [85, 94] width 50 height 22
click at [83, 89] on th "Name" at bounding box center [85, 94] width 50 height 22
click at [49, 96] on input "checkbox" at bounding box center [50, 98] width 5 height 5
checkbox input "false"
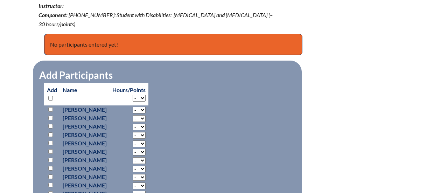
checkbox input "false"
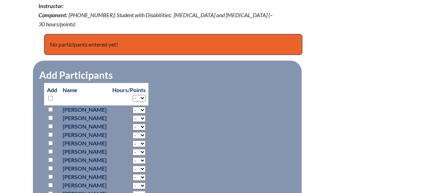
checkbox input "false"
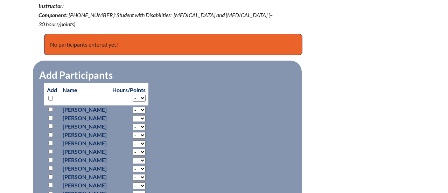
checkbox input "false"
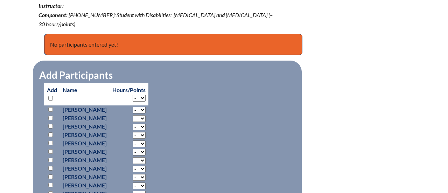
checkbox input "false"
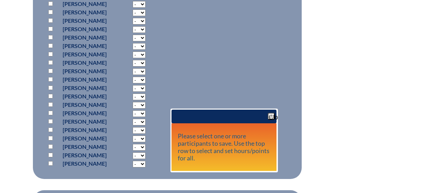
scroll to position [389, 0]
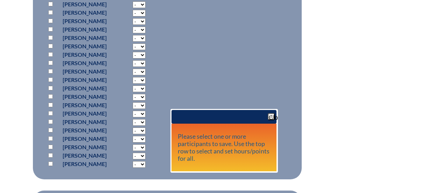
click at [288, 77] on fieldset "Add Participants Add Name" at bounding box center [167, 58] width 269 height 241
click at [271, 115] on span "button" at bounding box center [271, 117] width 6 height 6
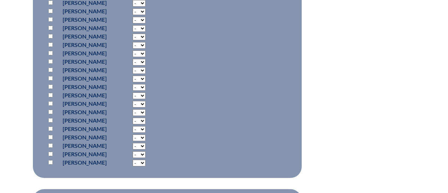
scroll to position [393, 0]
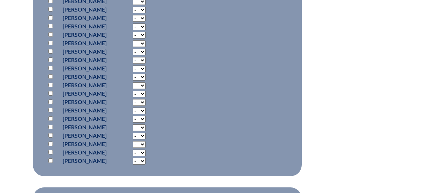
click at [51, 158] on input "checkbox" at bounding box center [50, 160] width 5 height 5
checkbox input "true"
click at [50, 24] on input "checkbox" at bounding box center [50, 26] width 5 height 5
checkbox input "true"
click at [50, 74] on input "checkbox" at bounding box center [50, 76] width 5 height 5
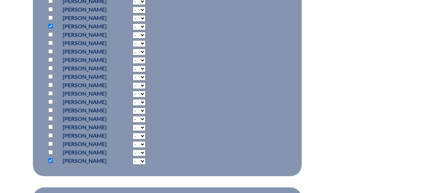
checkbox input "true"
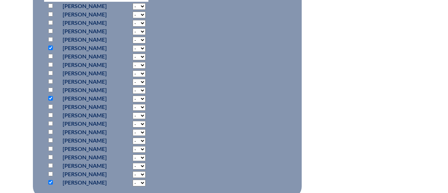
scroll to position [372, 0]
click at [50, 53] on input "checkbox" at bounding box center [50, 55] width 5 height 5
checkbox input "true"
click at [50, 20] on input "checkbox" at bounding box center [50, 22] width 5 height 5
checkbox input "true"
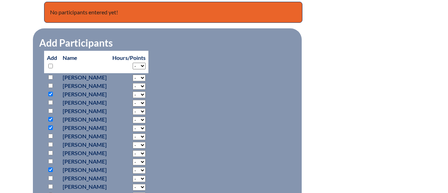
scroll to position [298, 0]
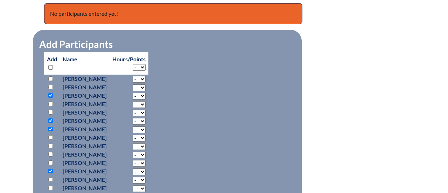
click at [146, 64] on select "- 2 3 4 5 6 7 8 9 10 11 12 13 14 15 16 17 18" at bounding box center [139, 67] width 13 height 7
click at [239, 91] on fieldset "Add Participants Add Name" at bounding box center [167, 150] width 269 height 241
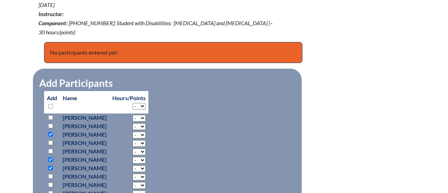
scroll to position [260, 0]
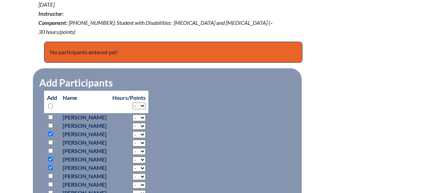
click at [146, 103] on select "- 2 3 4 5 6 7 8 9 10 11 12 13 14 15 16 17 18" at bounding box center [139, 106] width 13 height 7
select select "30"
click at [146, 103] on select "- 2 3 4 5 6 7 8 9 10 11 12 13 14 15 16 17 18" at bounding box center [139, 106] width 13 height 7
select select "30"
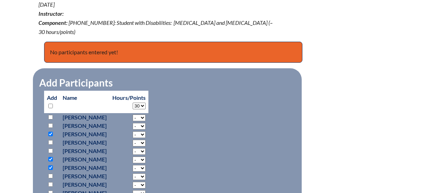
select select "30"
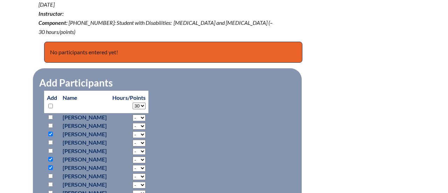
select select "30"
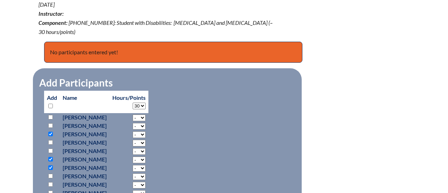
select select "30"
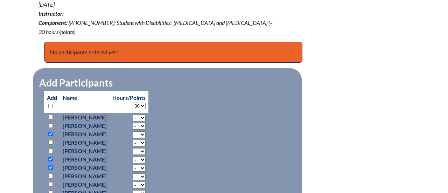
select select "30"
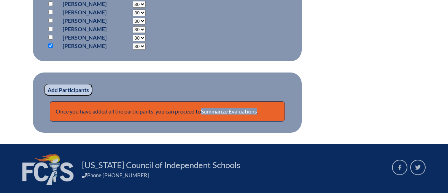
scroll to position [519, 0]
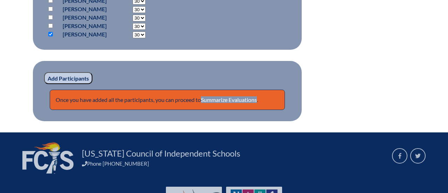
click at [53, 72] on input "Add Participants" at bounding box center [68, 78] width 48 height 12
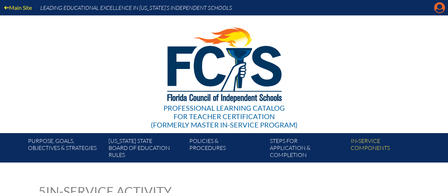
click at [436, 10] on icon "Manage account" at bounding box center [439, 7] width 11 height 11
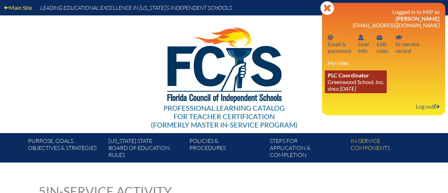
click at [362, 81] on link "PLC Coordinator Greenwood School, Inc. since [DATE]" at bounding box center [356, 81] width 62 height 23
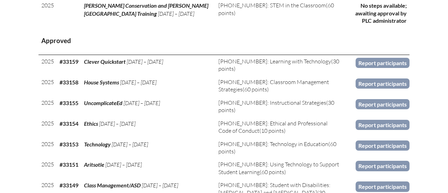
scroll to position [342, 0]
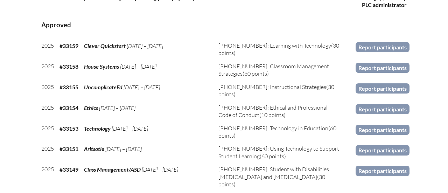
click at [362, 83] on link "Report participants" at bounding box center [382, 88] width 54 height 10
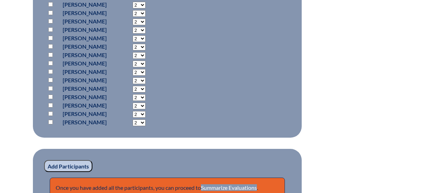
scroll to position [418, 0]
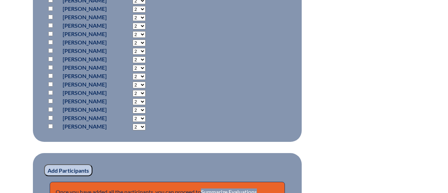
click at [50, 127] on input "checkbox" at bounding box center [50, 126] width 5 height 5
checkbox input "true"
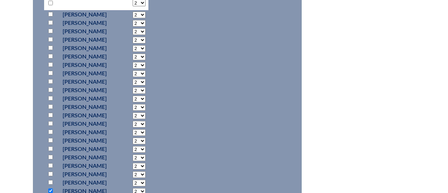
scroll to position [356, 0]
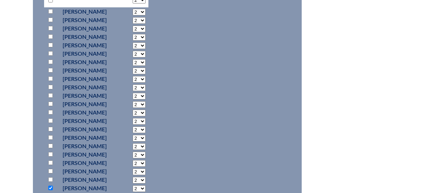
click at [50, 62] on input "checkbox" at bounding box center [50, 61] width 5 height 5
checkbox input "true"
click at [52, 29] on input "checkbox" at bounding box center [50, 28] width 5 height 5
checkbox input "true"
click at [50, 53] on input "checkbox" at bounding box center [50, 53] width 5 height 5
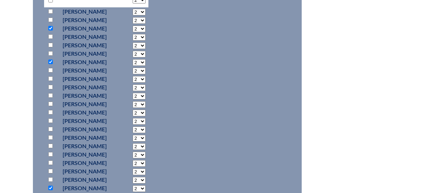
checkbox input "true"
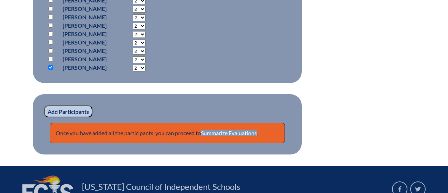
scroll to position [472, 0]
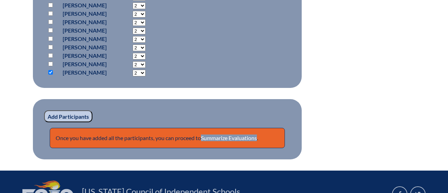
click at [67, 116] on input "Add Participants" at bounding box center [68, 116] width 48 height 12
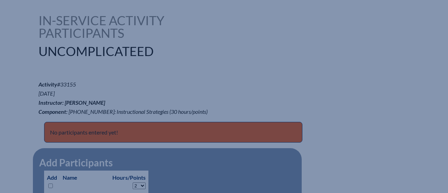
scroll to position [170, 0]
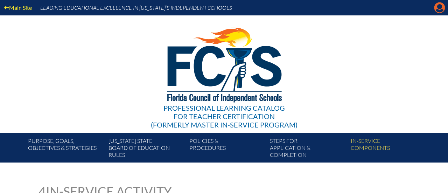
click at [442, 10] on icon "Manage account" at bounding box center [439, 7] width 11 height 11
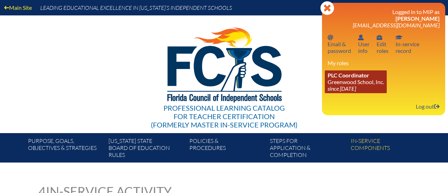
click at [356, 80] on link "PLC Coordinator Greenwood School, Inc. since 2023 Aug 21" at bounding box center [356, 81] width 62 height 23
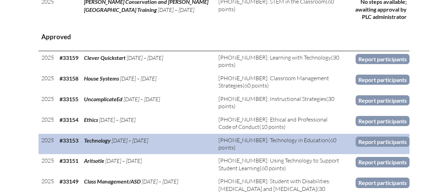
scroll to position [329, 0]
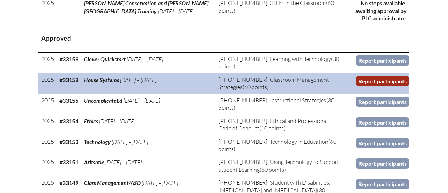
click at [385, 76] on link "Report participants" at bounding box center [382, 81] width 54 height 10
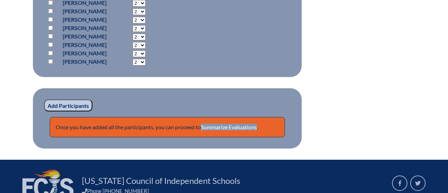
scroll to position [481, 0]
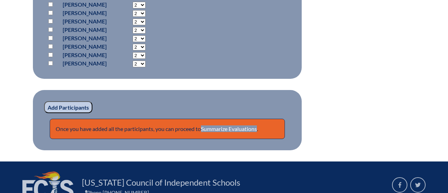
click at [51, 63] on input "checkbox" at bounding box center [50, 63] width 5 height 5
checkbox input "true"
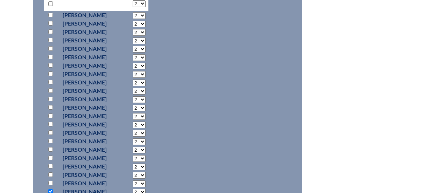
scroll to position [351, 0]
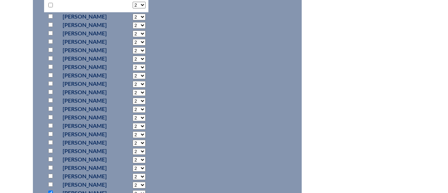
click at [49, 106] on input "checkbox" at bounding box center [50, 108] width 5 height 5
checkbox input "true"
click at [50, 67] on input "checkbox" at bounding box center [50, 66] width 5 height 5
checkbox input "true"
click at [51, 32] on input "checkbox" at bounding box center [50, 33] width 5 height 5
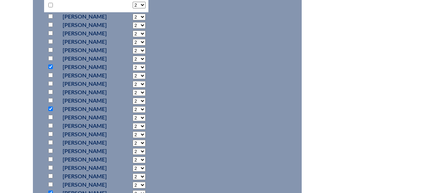
checkbox input "true"
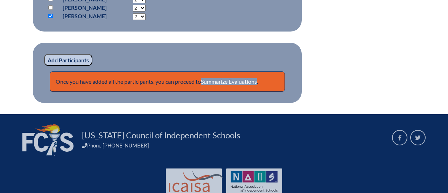
scroll to position [534, 0]
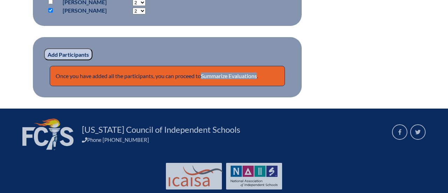
click at [58, 54] on input "Add Participants" at bounding box center [68, 54] width 48 height 12
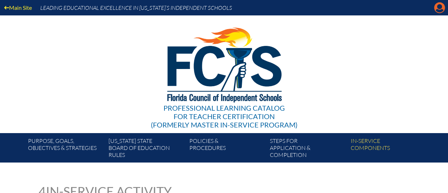
click at [440, 11] on icon "Manage account" at bounding box center [439, 7] width 11 height 11
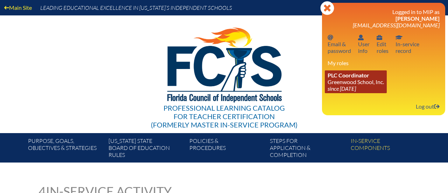
click at [334, 84] on link "PLC Coordinator Greenwood School, Inc. since 2023 Aug 21" at bounding box center [356, 81] width 62 height 23
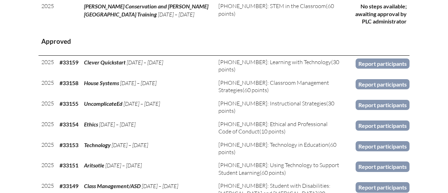
scroll to position [339, 0]
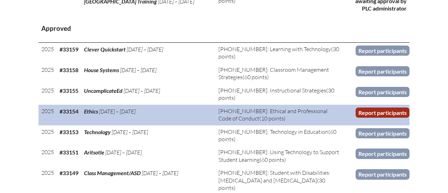
click at [376, 107] on link "Report participants" at bounding box center [382, 112] width 54 height 10
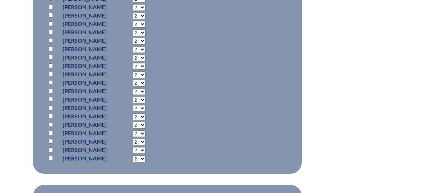
scroll to position [385, 0]
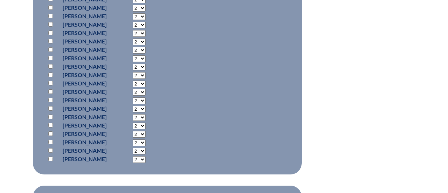
click at [50, 157] on input "checkbox" at bounding box center [50, 158] width 5 height 5
checkbox input "true"
click at [50, 74] on input "checkbox" at bounding box center [50, 74] width 5 height 5
checkbox input "true"
click at [50, 33] on input "checkbox" at bounding box center [50, 32] width 5 height 5
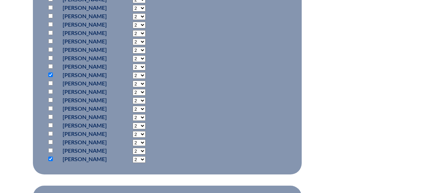
checkbox input "true"
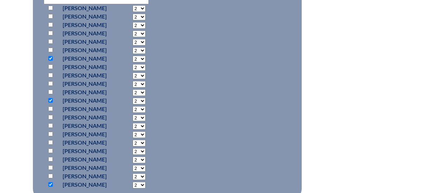
scroll to position [359, 0]
click at [52, 27] on p at bounding box center [52, 25] width 10 height 8
click at [51, 24] on input "checkbox" at bounding box center [50, 25] width 5 height 5
checkbox input "true"
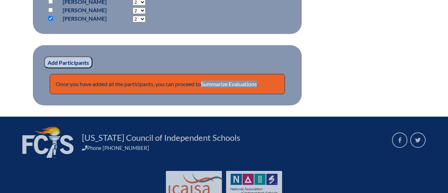
scroll to position [524, 0]
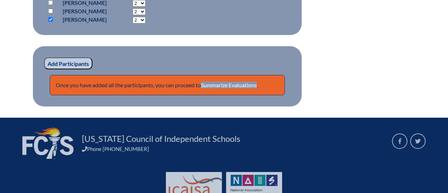
click at [68, 60] on input "Add Participants" at bounding box center [68, 63] width 48 height 12
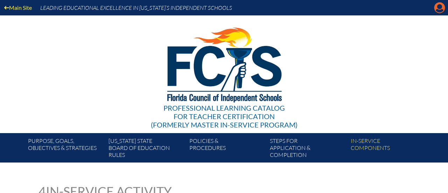
click at [438, 9] on icon at bounding box center [439, 7] width 11 height 11
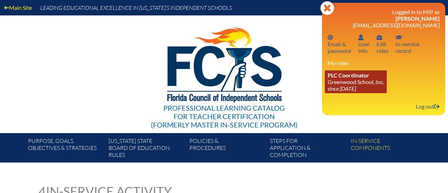
click at [350, 82] on link "PLC Coordinator Greenwood School, Inc. since [DATE]" at bounding box center [356, 81] width 62 height 23
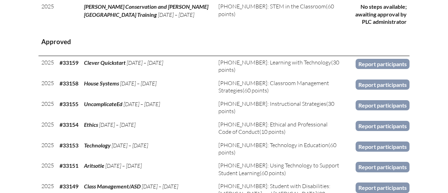
scroll to position [328, 0]
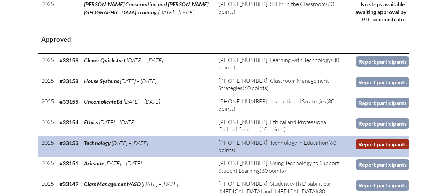
click at [366, 139] on link "Report participants" at bounding box center [382, 144] width 54 height 10
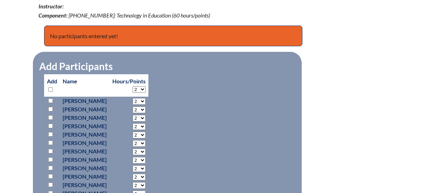
scroll to position [269, 0]
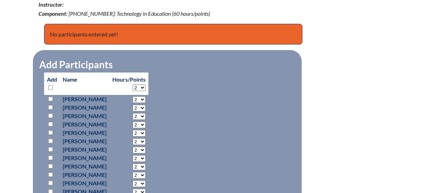
click at [146, 89] on select "2 3 4 5 6 7 8 9 10 11 12 13 14 15 16 17 18 19 20 21 22 23 24 25 26 27 28 29 30 …" at bounding box center [139, 87] width 13 height 7
select select "60"
click at [146, 84] on select "2 3 4 5 6 7 8 9 10 11 12 13 14 15 16 17 18 19 20 21 22 23 24 25 26 27 28 29 30 …" at bounding box center [139, 87] width 13 height 7
select select "60"
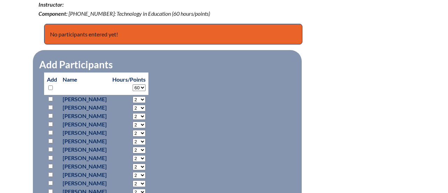
select select "60"
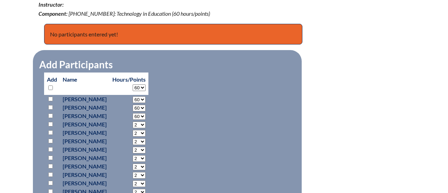
select select "60"
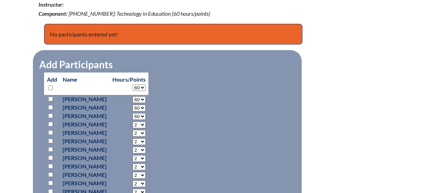
select select "60"
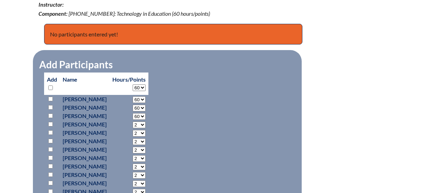
select select "60"
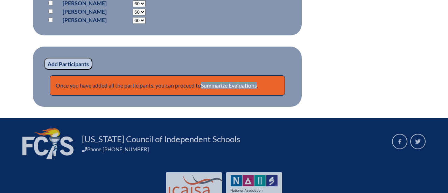
scroll to position [532, 0]
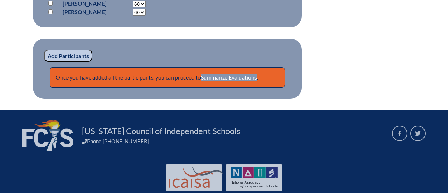
click at [52, 13] on p at bounding box center [52, 12] width 10 height 8
click at [52, 11] on input "checkbox" at bounding box center [50, 11] width 5 height 5
checkbox input "true"
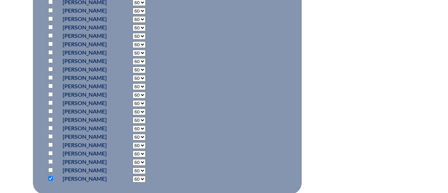
scroll to position [364, 0]
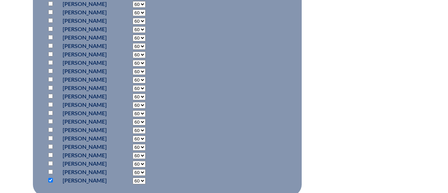
click at [50, 95] on input "checkbox" at bounding box center [50, 96] width 5 height 5
checkbox input "true"
click at [51, 52] on input "checkbox" at bounding box center [50, 54] width 5 height 5
checkbox input "true"
click at [49, 20] on input "checkbox" at bounding box center [50, 20] width 5 height 5
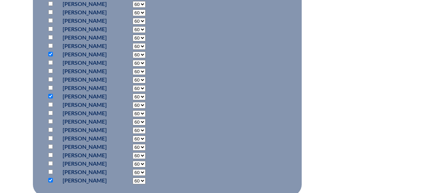
checkbox input "true"
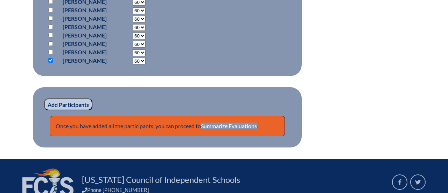
scroll to position [486, 0]
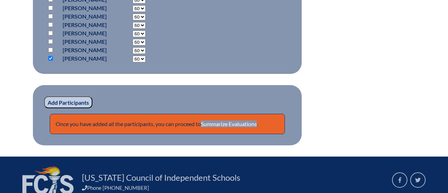
click at [73, 100] on input "Add Participants" at bounding box center [68, 102] width 48 height 12
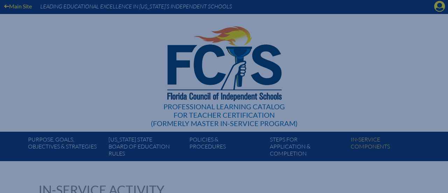
scroll to position [0, 0]
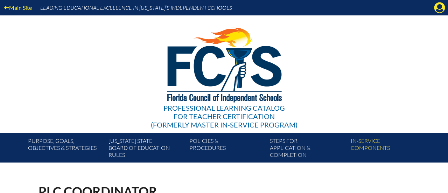
scroll to position [359, 0]
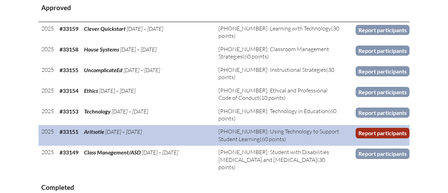
click at [383, 128] on link "Report participants" at bounding box center [382, 133] width 54 height 10
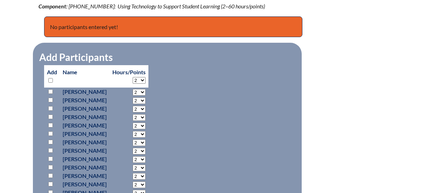
scroll to position [275, 0]
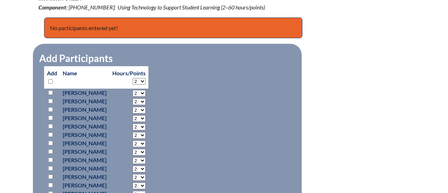
click at [146, 79] on select "2 3 4 5 6 7 8 9 10 11 12 13 14 15 16 17 18 19 20 21 22 23 24 25 26 27 28 29 30 …" at bounding box center [139, 81] width 13 height 7
select select "60"
click at [146, 78] on select "2 3 4 5 6 7 8 9 10 11 12 13 14 15 16 17 18 19 20 21 22 23 24 25 26 27 28 29 30 …" at bounding box center [139, 81] width 13 height 7
select select "60"
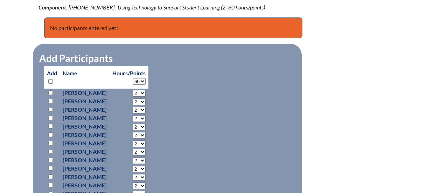
select select "60"
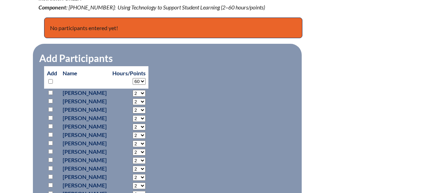
select select "60"
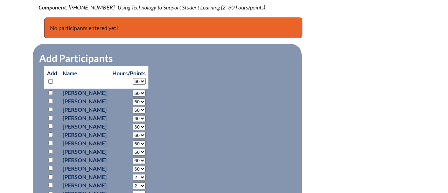
select select "60"
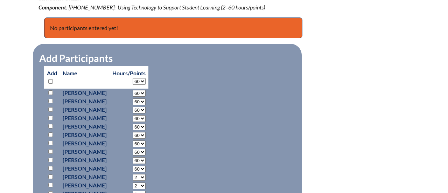
select select "60"
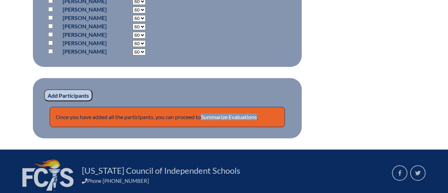
scroll to position [493, 0]
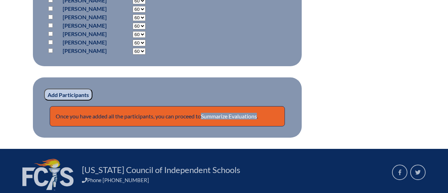
click at [48, 51] on input "checkbox" at bounding box center [50, 50] width 5 height 5
checkbox input "true"
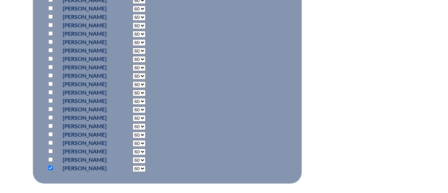
scroll to position [376, 0]
click at [49, 84] on input "checkbox" at bounding box center [50, 84] width 5 height 5
checkbox input "true"
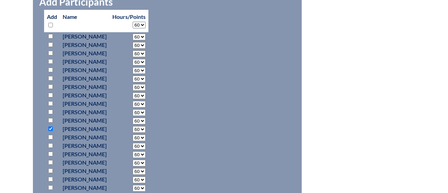
scroll to position [331, 0]
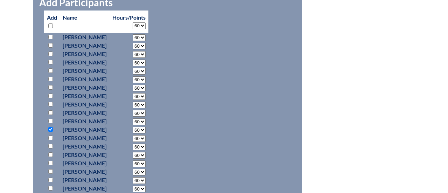
click at [51, 86] on input "checkbox" at bounding box center [50, 87] width 5 height 5
checkbox input "true"
click at [50, 52] on input "checkbox" at bounding box center [50, 53] width 5 height 5
checkbox input "true"
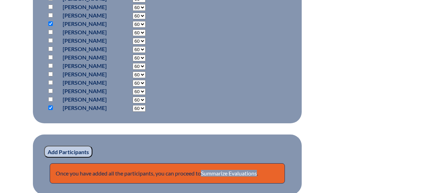
scroll to position [550, 0]
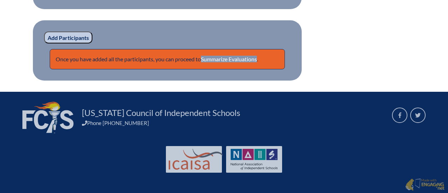
click at [55, 38] on input "Add Participants" at bounding box center [68, 37] width 48 height 12
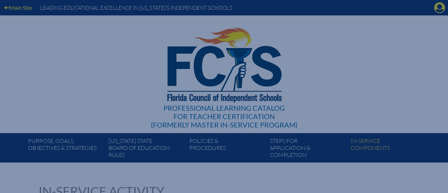
scroll to position [491, 0]
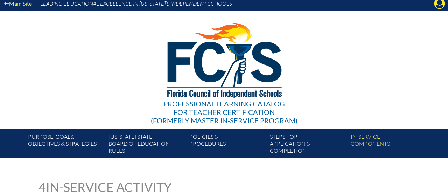
scroll to position [6, 0]
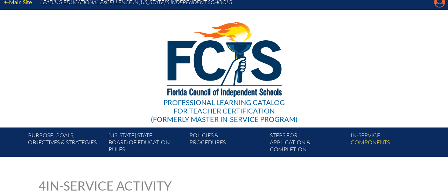
click at [439, 1] on icon "Manage account" at bounding box center [439, 2] width 11 height 11
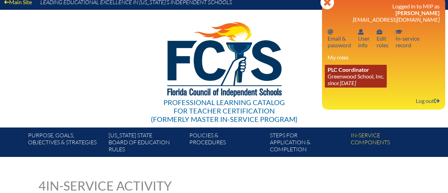
click at [364, 72] on span "PLC Coordinator" at bounding box center [348, 69] width 42 height 7
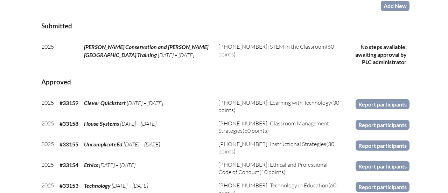
scroll to position [292, 0]
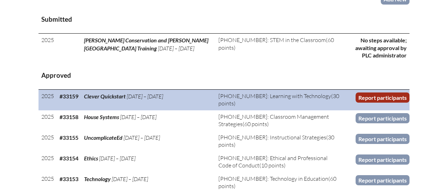
click at [383, 98] on link "Report participants" at bounding box center [382, 97] width 54 height 10
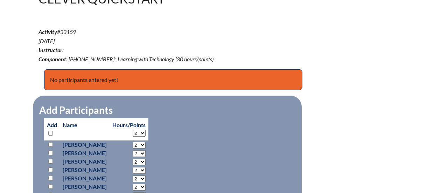
scroll to position [223, 0]
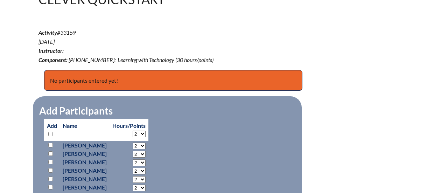
click at [146, 133] on select "2 3 4 5 6 7 8 9 10 11 12 13 14 15 16 17 18 19 20 21 22 23 24 25 26 27 28 29 30" at bounding box center [139, 134] width 13 height 7
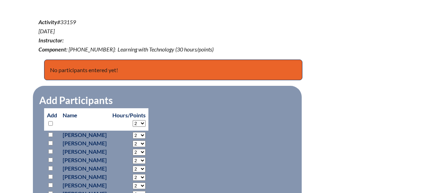
scroll to position [232, 0]
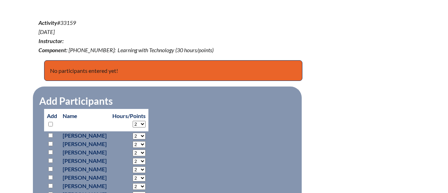
click at [146, 122] on select "2 3 4 5 6 7 8 9 10 11 12 13 14 15 16 17 18 19 20 21 22 23 24 25 26 27 28 29 30" at bounding box center [139, 124] width 13 height 7
select select "30"
click at [146, 121] on select "2 3 4 5 6 7 8 9 10 11 12 13 14 15 16 17 18 19 20 21 22 23 24 25 26 27 28 29 30" at bounding box center [139, 124] width 13 height 7
select select "30"
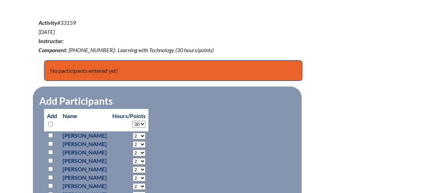
select select "30"
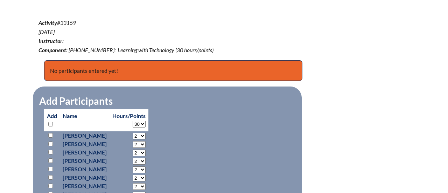
select select "30"
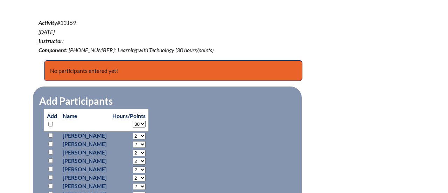
select select "30"
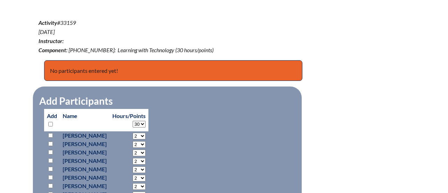
select select "30"
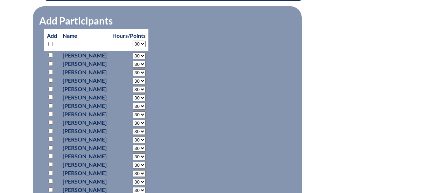
scroll to position [313, 0]
click at [50, 71] on input "checkbox" at bounding box center [50, 71] width 5 height 5
checkbox input "true"
click at [50, 146] on input "checkbox" at bounding box center [50, 147] width 5 height 5
checkbox input "true"
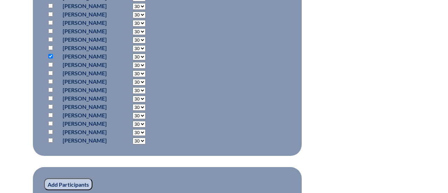
scroll to position [403, 0]
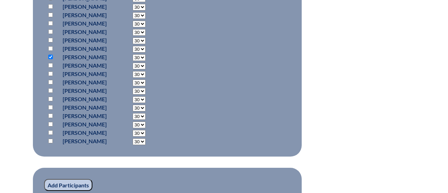
click at [51, 141] on input "checkbox" at bounding box center [50, 141] width 5 height 5
checkbox input "true"
click at [65, 185] on input "Add Participants" at bounding box center [68, 185] width 48 height 12
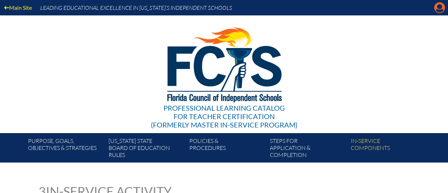
click at [437, 9] on icon "Manage account" at bounding box center [439, 7] width 11 height 11
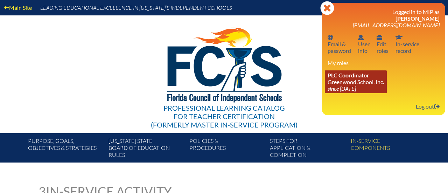
click at [352, 83] on link "PLC Coordinator Greenwood School, Inc. since [DATE]" at bounding box center [356, 81] width 62 height 23
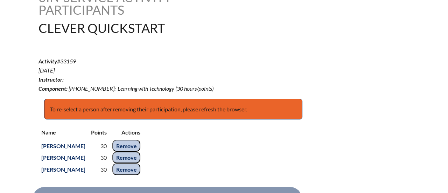
scroll to position [206, 0]
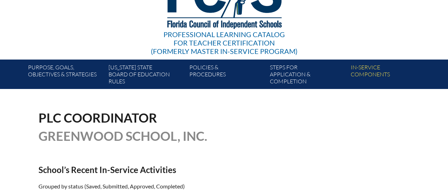
scroll to position [66, 0]
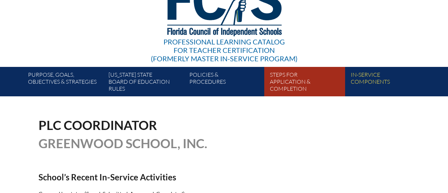
click at [294, 81] on link "Steps for application & completion" at bounding box center [307, 83] width 80 height 27
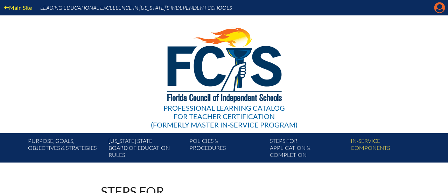
click at [436, 10] on icon at bounding box center [439, 7] width 11 height 11
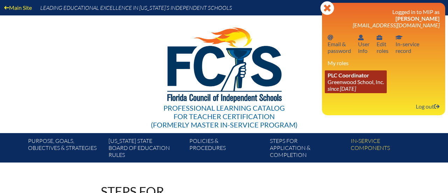
click at [354, 89] on icon "since [DATE]" at bounding box center [341, 88] width 28 height 7
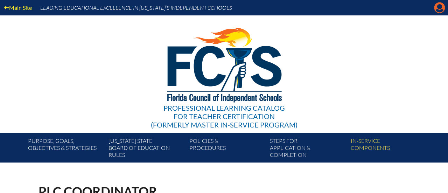
click at [438, 7] on icon "Manage account" at bounding box center [439, 7] width 11 height 11
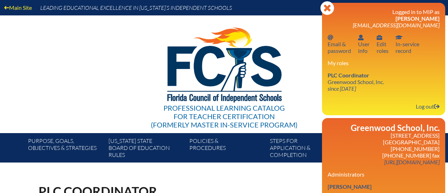
click at [117, 101] on div "Professional Learning Catalog for Teacher Certification (formerly Master In-ser…" at bounding box center [223, 74] width 425 height 118
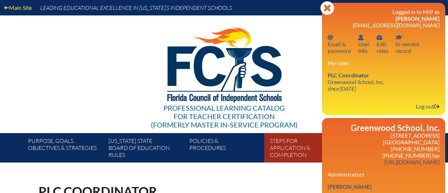
click at [289, 148] on link "Steps for application & completion" at bounding box center [307, 149] width 80 height 27
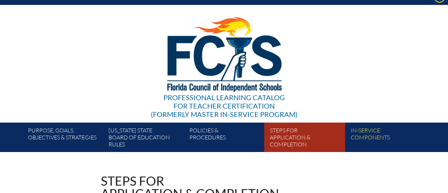
scroll to position [11, 0]
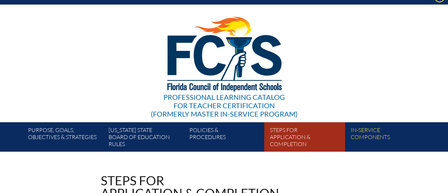
click at [290, 135] on link "Steps for application & completion" at bounding box center [307, 138] width 80 height 27
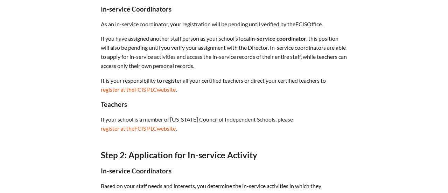
scroll to position [337, 0]
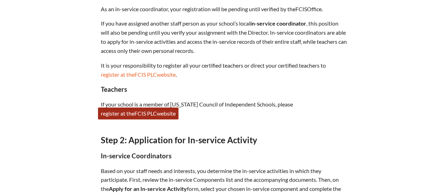
click at [127, 115] on link "register at the FCIS PLC website" at bounding box center [138, 113] width 80 height 12
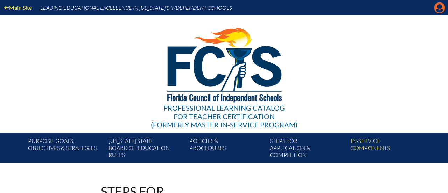
click at [440, 7] on icon "Manage account" at bounding box center [439, 7] width 11 height 11
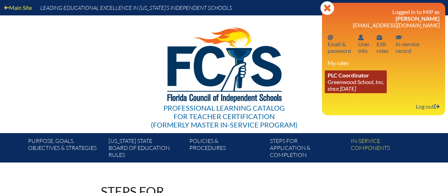
click at [347, 86] on icon "since [DATE]" at bounding box center [341, 88] width 28 height 7
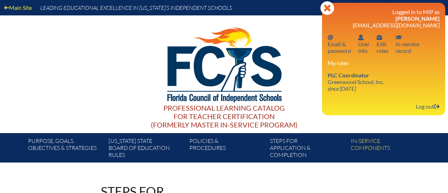
scroll to position [235, 0]
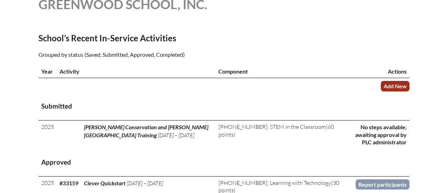
scroll to position [205, 0]
click at [392, 85] on link "Add New" at bounding box center [395, 86] width 29 height 10
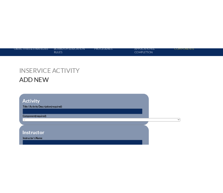
scroll to position [170, 0]
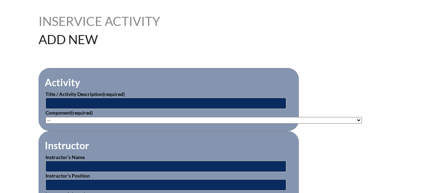
click at [153, 119] on select"]"] "-- [PHONE_NUMBER]: Appropriate Art Activities [PHONE_NUMBER]: Concept and Art P…" at bounding box center [203, 120] width 316 height 7
click at [45, 117] on select"]"] "-- [PHONE_NUMBER]: Appropriate Art Activities [PHONE_NUMBER]: Concept and Art P…" at bounding box center [203, 120] width 316 height 7
drag, startPoint x: 125, startPoint y: 119, endPoint x: 70, endPoint y: 116, distance: 55.7
click at [70, 117] on select"]"] "-- [PHONE_NUMBER]: Appropriate Art Activities [PHONE_NUMBER]: Concept and Art P…" at bounding box center [203, 120] width 316 height 7
click at [45, 117] on select"]"] "-- [PHONE_NUMBER]: Appropriate Art Activities [PHONE_NUMBER]: Concept and Art P…" at bounding box center [203, 120] width 316 height 7
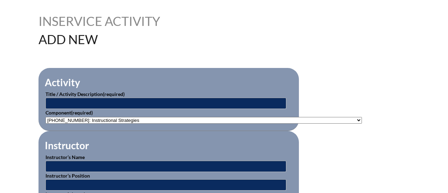
drag, startPoint x: 120, startPoint y: 119, endPoint x: 66, endPoint y: 115, distance: 54.4
click at [66, 117] on select"]"] "-- [PHONE_NUMBER]: Appropriate Art Activities [PHONE_NUMBER]: Concept and Art P…" at bounding box center [203, 120] width 316 height 7
click at [387, 32] on div "Inservice Activity Add New" at bounding box center [223, 30] width 371 height 31
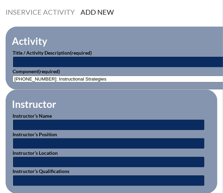
click at [74, 82] on select"]"] "-- [PHONE_NUMBER]: Appropriate Art Activities [PHONE_NUMBER]: Concept and Art P…" at bounding box center [171, 79] width 316 height 7
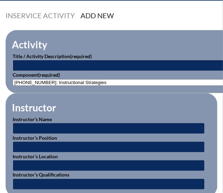
click at [76, 85] on select"]"] "-- [PHONE_NUMBER]: Appropriate Art Activities [PHONE_NUMBER]: Concept and Art P…" at bounding box center [171, 82] width 316 height 7
click at [107, 86] on p "Component (required) -- [PHONE_NUMBER]: Appropriate Art Activities [PHONE_NUMBE…" at bounding box center [136, 78] width 246 height 15
click at [107, 83] on select"]"] "-- [PHONE_NUMBER]: Appropriate Art Activities [PHONE_NUMBER]: Concept and Art P…" at bounding box center [171, 82] width 316 height 7
click at [115, 84] on select"]"] "-- [PHONE_NUMBER]: Appropriate Art Activities [PHONE_NUMBER]: Concept and Art P…" at bounding box center [171, 82] width 316 height 7
click at [63, 83] on select"]"] "-- [PHONE_NUMBER]: Appropriate Art Activities [PHONE_NUMBER]: Concept and Art P…" at bounding box center [171, 82] width 316 height 7
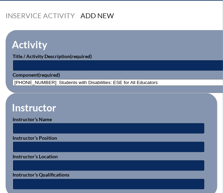
click at [13, 79] on select"]"] "-- [PHONE_NUMBER]: Appropriate Art Activities [PHONE_NUMBER]: Concept and Art P…" at bounding box center [171, 82] width 316 height 7
click at [54, 84] on select"]"] "-- [PHONE_NUMBER]: Appropriate Art Activities [PHONE_NUMBER]: Concept and Art P…" at bounding box center [171, 82] width 316 height 7
click at [13, 79] on select"]"] "-- [PHONE_NUMBER]: Appropriate Art Activities [PHONE_NUMBER]: Concept and Art P…" at bounding box center [171, 82] width 316 height 7
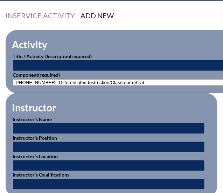
click at [105, 82] on select"]"] "-- [PHONE_NUMBER]: Appropriate Art Activities [PHONE_NUMBER]: Concept and Art P…" at bounding box center [171, 82] width 316 height 7
click at [118, 83] on select"]"] "-- [PHONE_NUMBER]: Appropriate Art Activities [PHONE_NUMBER]: Concept and Art P…" at bounding box center [171, 82] width 316 height 7
click at [13, 79] on select"]"] "-- [PHONE_NUMBER]: Appropriate Art Activities [PHONE_NUMBER]: Concept and Art P…" at bounding box center [171, 82] width 316 height 7
click at [59, 83] on select"]"] "-- [PHONE_NUMBER]: Appropriate Art Activities [PHONE_NUMBER]: Concept and Art P…" at bounding box center [171, 82] width 316 height 7
click at [13, 79] on select"]"] "-- [PHONE_NUMBER]: Appropriate Art Activities [PHONE_NUMBER]: Concept and Art P…" at bounding box center [171, 82] width 316 height 7
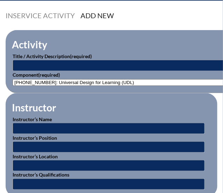
click at [57, 81] on select"]"] "-- [PHONE_NUMBER]: Appropriate Art Activities [PHONE_NUMBER]: Concept and Art P…" at bounding box center [171, 82] width 316 height 7
click at [13, 79] on select"]"] "-- [PHONE_NUMBER]: Appropriate Art Activities [PHONE_NUMBER]: Concept and Art P…" at bounding box center [171, 82] width 316 height 7
click at [73, 80] on select"]"] "-- [PHONE_NUMBER]: Appropriate Art Activities [PHONE_NUMBER]: Concept and Art P…" at bounding box center [171, 82] width 316 height 7
click at [13, 79] on select"]"] "-- [PHONE_NUMBER]: Appropriate Art Activities [PHONE_NUMBER]: Concept and Art P…" at bounding box center [171, 82] width 316 height 7
click at [66, 85] on select"]"] "-- [PHONE_NUMBER]: Appropriate Art Activities [PHONE_NUMBER]: Concept and Art P…" at bounding box center [171, 82] width 316 height 7
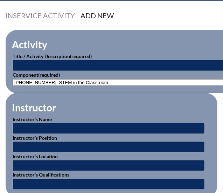
click at [13, 79] on select"]"] "-- [PHONE_NUMBER]: Appropriate Art Activities [PHONE_NUMBER]: Concept and Art P…" at bounding box center [171, 82] width 316 height 7
click at [84, 84] on select"]"] "-- [PHONE_NUMBER]: Appropriate Art Activities [PHONE_NUMBER]: Concept and Art P…" at bounding box center [171, 82] width 316 height 7
click at [13, 79] on select"]"] "-- [PHONE_NUMBER]: Appropriate Art Activities [PHONE_NUMBER]: Concept and Art P…" at bounding box center [171, 82] width 316 height 7
click at [70, 84] on select"]"] "-- [PHONE_NUMBER]: Appropriate Art Activities [PHONE_NUMBER]: Concept and Art P…" at bounding box center [171, 82] width 316 height 7
click at [13, 79] on select"]"] "-- [PHONE_NUMBER]: Appropriate Art Activities [PHONE_NUMBER]: Concept and Art P…" at bounding box center [171, 82] width 316 height 7
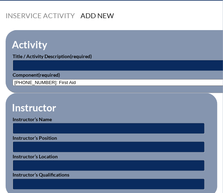
click at [80, 83] on select"]"] "-- [PHONE_NUMBER]: Appropriate Art Activities [PHONE_NUMBER]: Concept and Art P…" at bounding box center [171, 82] width 316 height 7
click at [13, 79] on select"]"] "-- [PHONE_NUMBER]: Appropriate Art Activities [PHONE_NUMBER]: Concept and Art P…" at bounding box center [171, 82] width 316 height 7
click at [137, 83] on select"]"] "-- [PHONE_NUMBER]: Appropriate Art Activities [PHONE_NUMBER]: Concept and Art P…" at bounding box center [171, 82] width 316 height 7
click at [13, 79] on select"]"] "-- [PHONE_NUMBER]: Appropriate Art Activities [PHONE_NUMBER]: Concept and Art P…" at bounding box center [171, 82] width 316 height 7
click at [135, 82] on select"]"] "-- [PHONE_NUMBER]: Appropriate Art Activities [PHONE_NUMBER]: Concept and Art P…" at bounding box center [171, 82] width 316 height 7
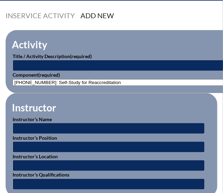
select select"]"] "58937"
click at [13, 79] on select"]"] "-- [PHONE_NUMBER]: Appropriate Art Activities [PHONE_NUMBER]: Concept and Art P…" at bounding box center [171, 82] width 316 height 7
click at [76, 81] on select"]"] "-- [PHONE_NUMBER]: Appropriate Art Activities [PHONE_NUMBER]: Concept and Art P…" at bounding box center [171, 82] width 316 height 7
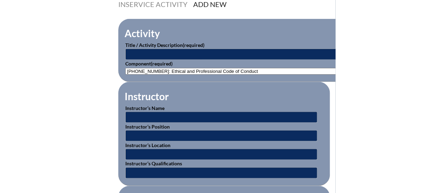
scroll to position [183, 0]
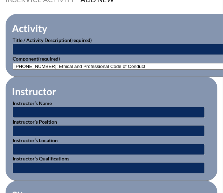
click at [78, 67] on select"]"] "-- [PHONE_NUMBER]: Appropriate Art Activities [PHONE_NUMBER]: Concept and Art P…" at bounding box center [171, 66] width 316 height 7
